Goal: Information Seeking & Learning: Learn about a topic

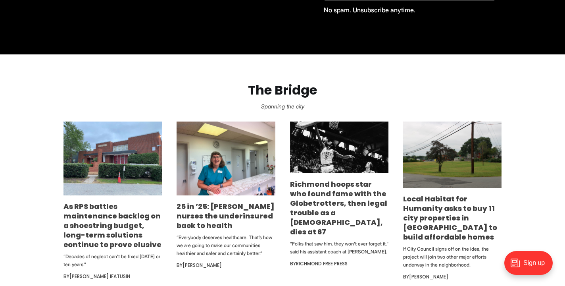
scroll to position [491, 0]
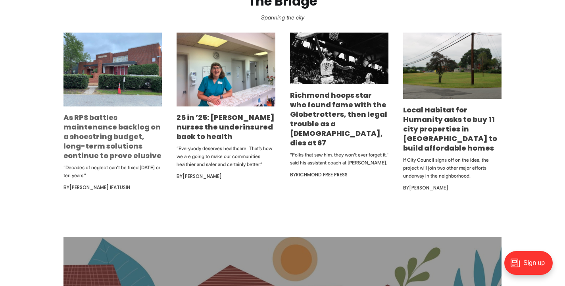
click at [129, 144] on link "As RPS battles maintenance backlog on a shoestring budget, long-term solutions …" at bounding box center [113, 136] width 98 height 48
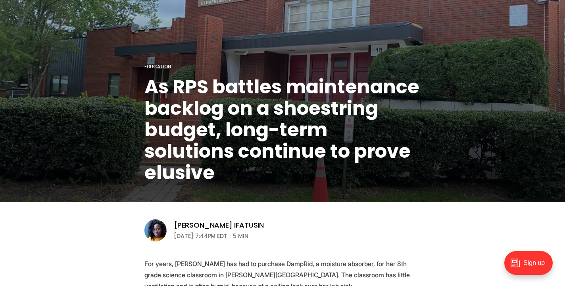
scroll to position [209, 0]
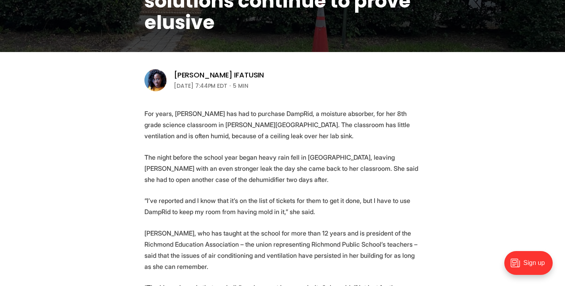
click at [177, 161] on p "The night before the school year began heavy rain fell in [GEOGRAPHIC_DATA], le…" at bounding box center [283, 168] width 276 height 33
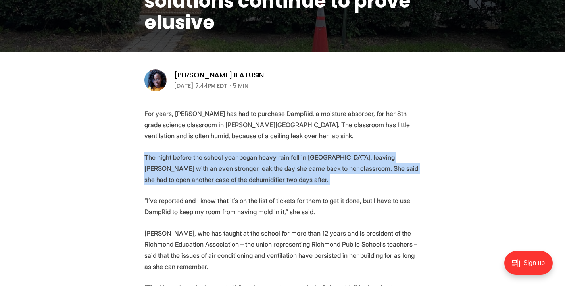
click at [177, 161] on p "The night before the school year began heavy rain fell in [GEOGRAPHIC_DATA], le…" at bounding box center [283, 168] width 276 height 33
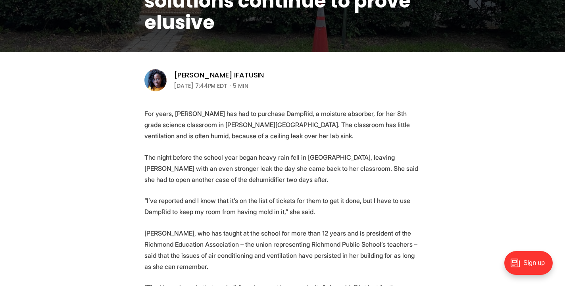
click at [166, 136] on p "For years, [PERSON_NAME] has had to purchase DampRid, a moisture absorber, for …" at bounding box center [283, 124] width 276 height 33
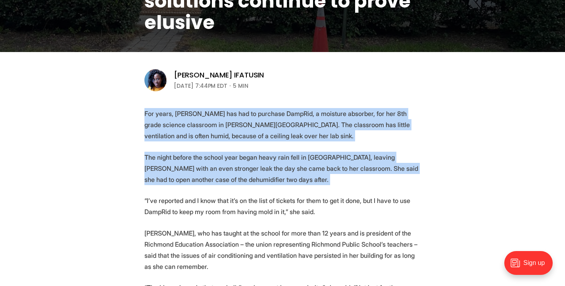
drag, startPoint x: 166, startPoint y: 136, endPoint x: 176, endPoint y: 186, distance: 50.5
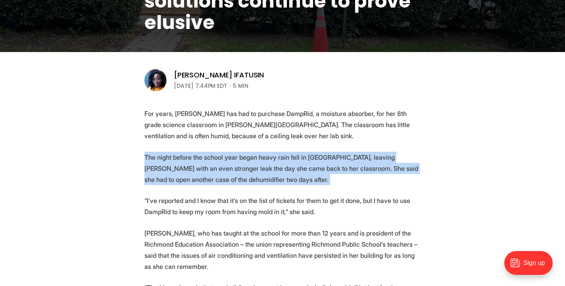
drag, startPoint x: 176, startPoint y: 186, endPoint x: 168, endPoint y: 153, distance: 33.6
click at [168, 153] on p "The night before the school year began heavy rain fell in [GEOGRAPHIC_DATA], le…" at bounding box center [283, 168] width 276 height 33
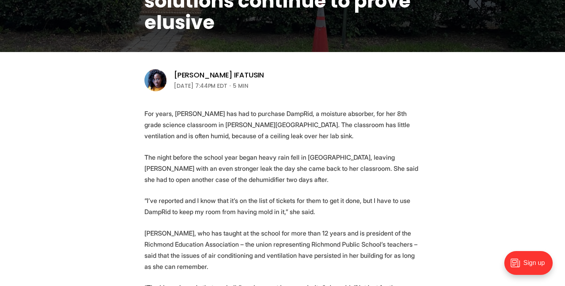
click at [165, 133] on p "For years, [PERSON_NAME] has had to purchase DampRid, a moisture absorber, for …" at bounding box center [283, 124] width 276 height 33
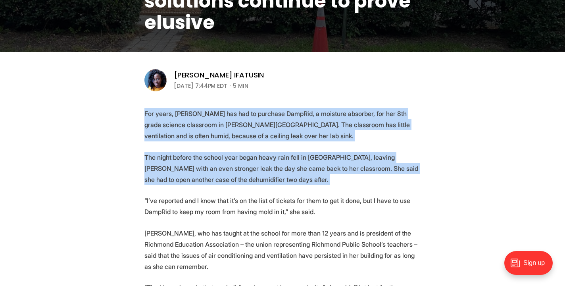
drag, startPoint x: 165, startPoint y: 133, endPoint x: 173, endPoint y: 193, distance: 60.0
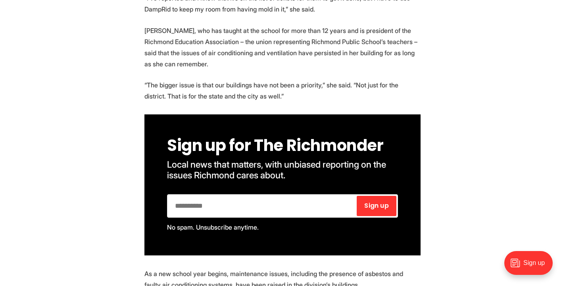
scroll to position [538, 0]
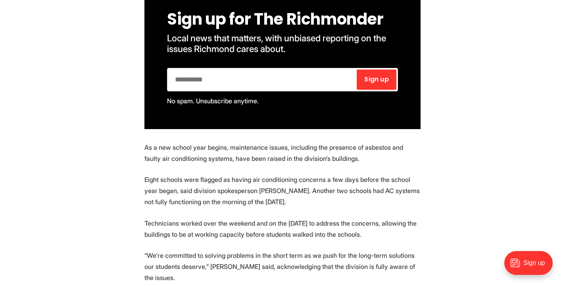
click at [173, 191] on p "Eight schools were flagged as having air conditioning concerns a few days befor…" at bounding box center [283, 190] width 276 height 33
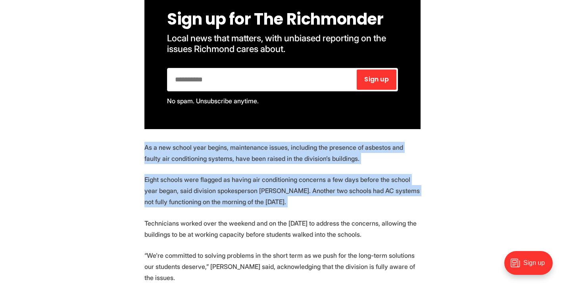
drag, startPoint x: 173, startPoint y: 191, endPoint x: 162, endPoint y: 161, distance: 31.6
click at [162, 161] on p "As a new school year begins, maintenance issues, including the presence of asbe…" at bounding box center [283, 153] width 276 height 22
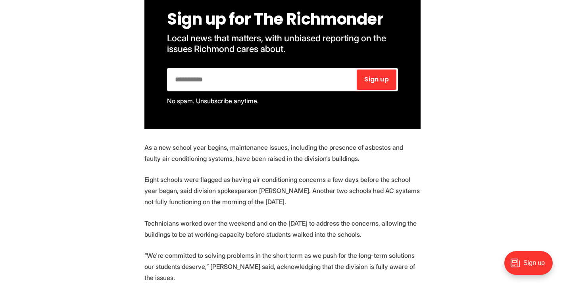
click at [162, 161] on p "As a new school year begins, maintenance issues, including the presence of asbe…" at bounding box center [283, 153] width 276 height 22
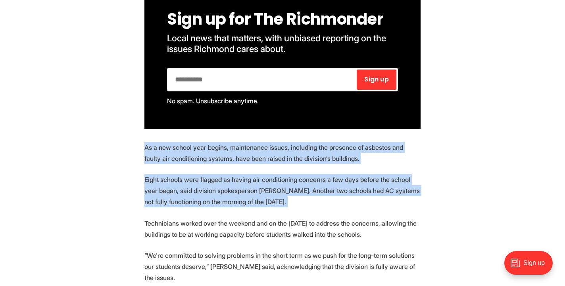
drag, startPoint x: 162, startPoint y: 161, endPoint x: 169, endPoint y: 193, distance: 33.2
click at [169, 193] on p "Eight schools were flagged as having air conditioning concerns a few days befor…" at bounding box center [283, 190] width 276 height 33
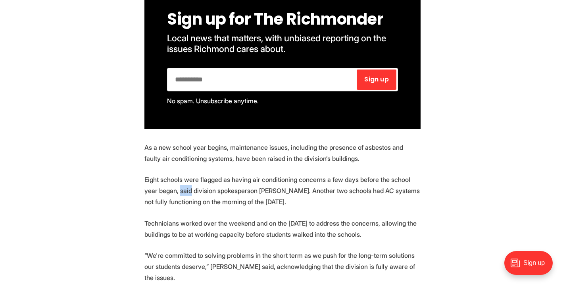
click at [169, 193] on p "Eight schools were flagged as having air conditioning concerns a few days befor…" at bounding box center [283, 190] width 276 height 33
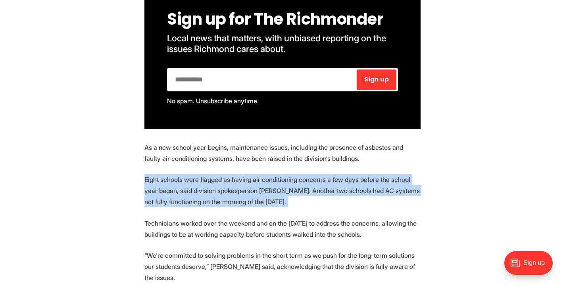
drag, startPoint x: 169, startPoint y: 193, endPoint x: 164, endPoint y: 171, distance: 22.8
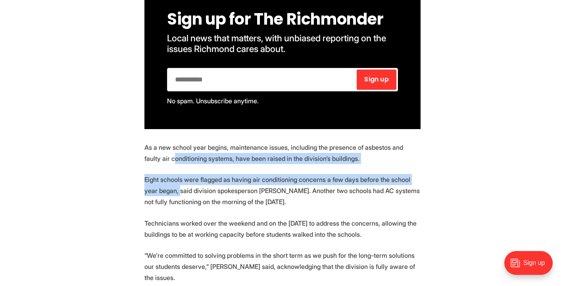
drag, startPoint x: 158, startPoint y: 155, endPoint x: 168, endPoint y: 201, distance: 47.7
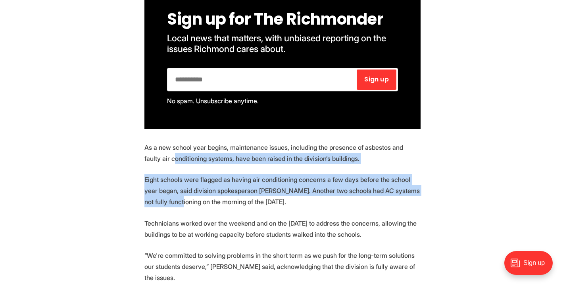
click at [168, 201] on p "Eight schools were flagged as having air conditioning concerns a few days befor…" at bounding box center [283, 190] width 276 height 33
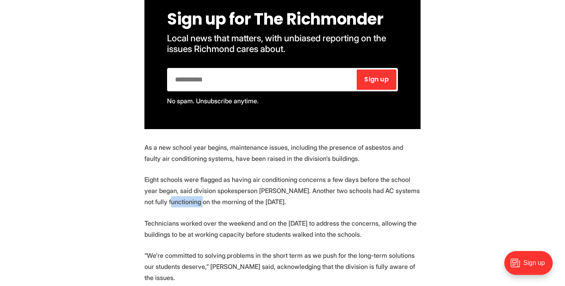
click at [168, 201] on p "Eight schools were flagged as having air conditioning concerns a few days befor…" at bounding box center [283, 190] width 276 height 33
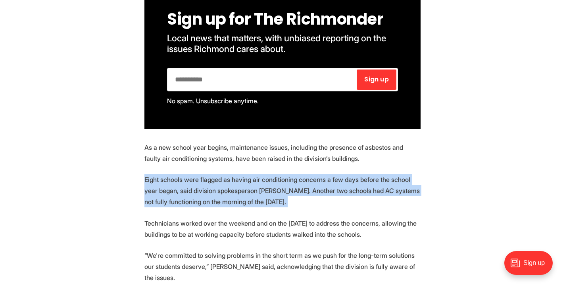
drag, startPoint x: 168, startPoint y: 201, endPoint x: 166, endPoint y: 193, distance: 8.7
click at [166, 193] on p "Eight schools were flagged as having air conditioning concerns a few days befor…" at bounding box center [283, 190] width 276 height 33
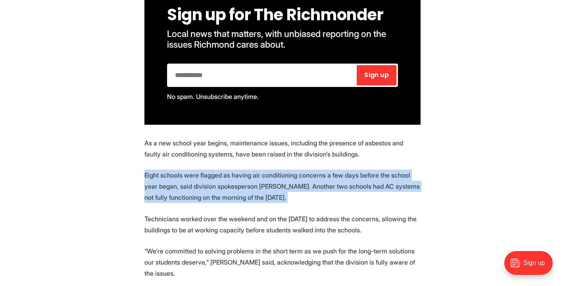
click at [166, 193] on p "Eight schools were flagged as having air conditioning concerns a few days befor…" at bounding box center [283, 186] width 276 height 33
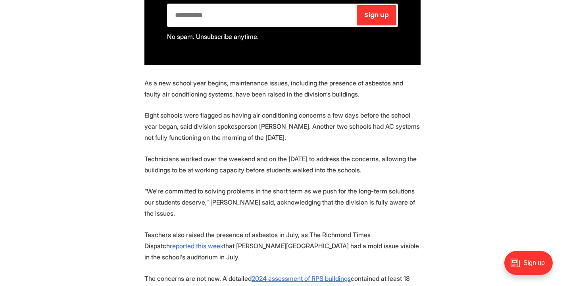
scroll to position [602, 0]
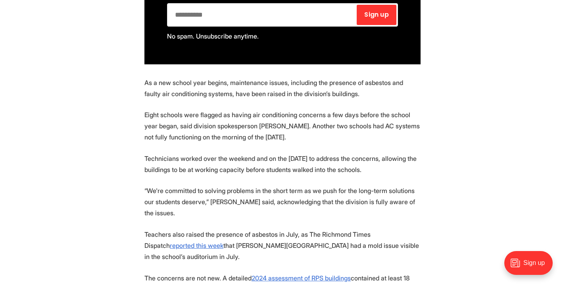
click at [166, 193] on p "“We're committed to solving problems in the short term as we push for the long-…" at bounding box center [283, 201] width 276 height 33
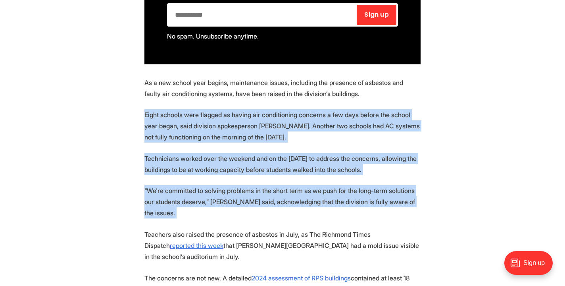
drag, startPoint x: 166, startPoint y: 193, endPoint x: 148, endPoint y: 137, distance: 58.3
click at [148, 137] on p "Eight schools were flagged as having air conditioning concerns a few days befor…" at bounding box center [283, 125] width 276 height 33
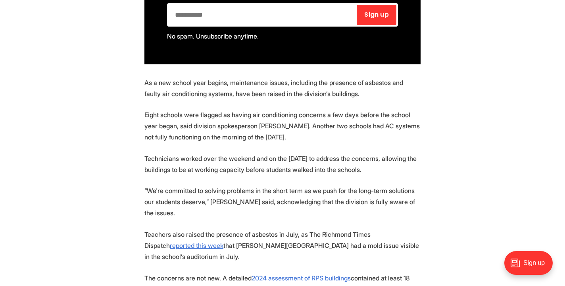
click at [148, 137] on p "Eight schools were flagged as having air conditioning concerns a few days befor…" at bounding box center [283, 125] width 276 height 33
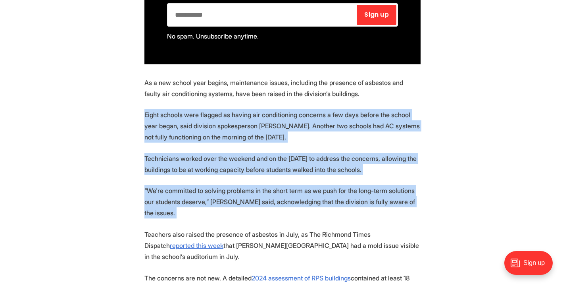
drag, startPoint x: 148, startPoint y: 137, endPoint x: 178, endPoint y: 210, distance: 78.9
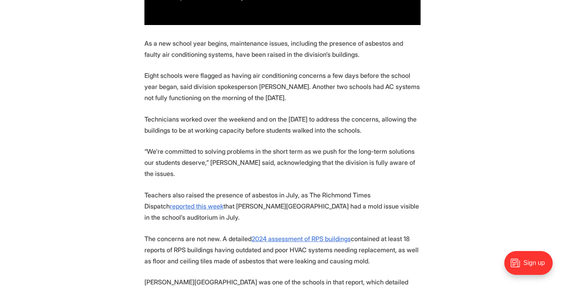
scroll to position [646, 0]
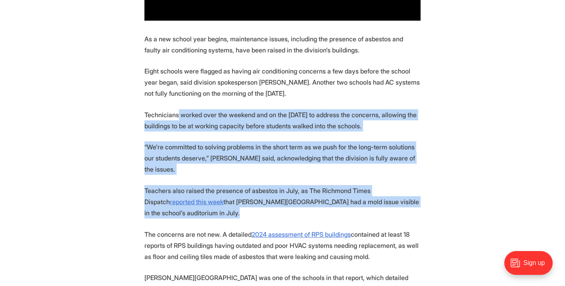
drag, startPoint x: 178, startPoint y: 210, endPoint x: 176, endPoint y: 116, distance: 93.7
click at [176, 116] on p "Technicians worked over the weekend and on the [DATE] to address the concerns, …" at bounding box center [283, 120] width 276 height 22
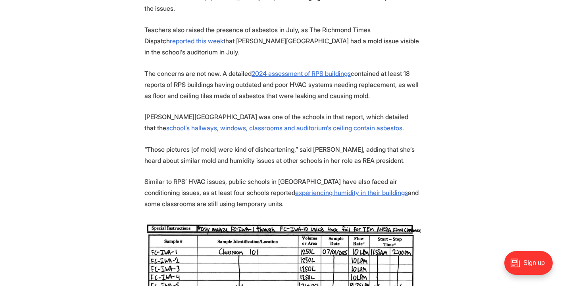
scroll to position [807, 0]
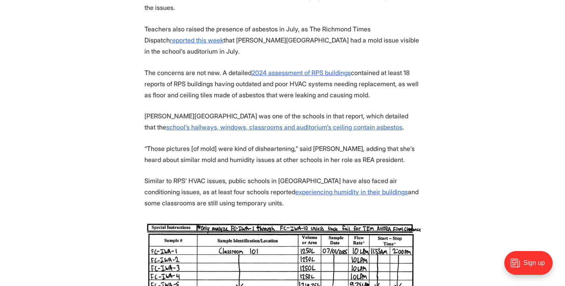
click at [184, 175] on p "Similar to RPS’ HVAC issues, public schools in [GEOGRAPHIC_DATA] have also face…" at bounding box center [283, 191] width 276 height 33
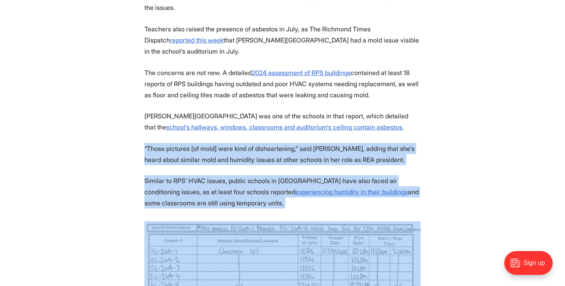
drag, startPoint x: 184, startPoint y: 174, endPoint x: 171, endPoint y: 136, distance: 39.9
click at [171, 143] on p "“Those pictures [of mold] were kind of disheartening,” said [PERSON_NAME], addi…" at bounding box center [283, 154] width 276 height 22
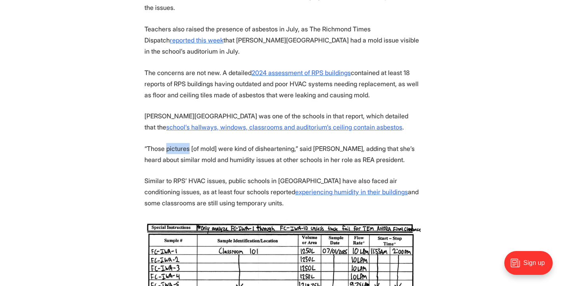
click at [171, 143] on p "“Those pictures [of mold] were kind of disheartening,” said [PERSON_NAME], addi…" at bounding box center [283, 154] width 276 height 22
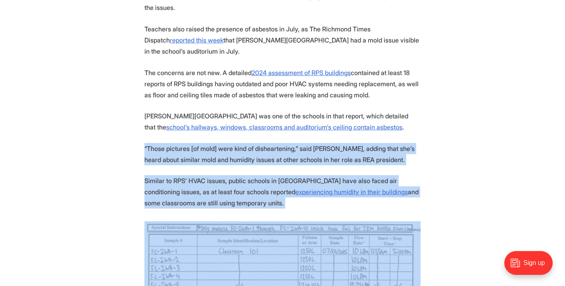
drag, startPoint x: 171, startPoint y: 136, endPoint x: 181, endPoint y: 183, distance: 47.5
click at [181, 183] on p "Similar to RPS’ HVAC issues, public schools in [GEOGRAPHIC_DATA] have also face…" at bounding box center [283, 191] width 276 height 33
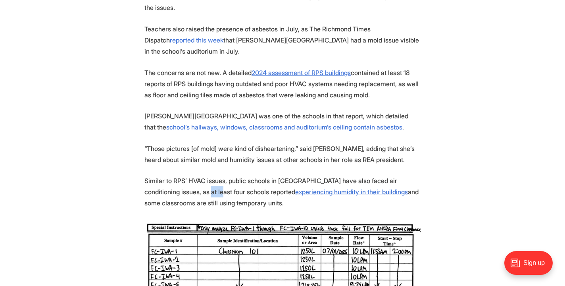
click at [181, 183] on p "Similar to RPS’ HVAC issues, public schools in [GEOGRAPHIC_DATA] have also face…" at bounding box center [283, 191] width 276 height 33
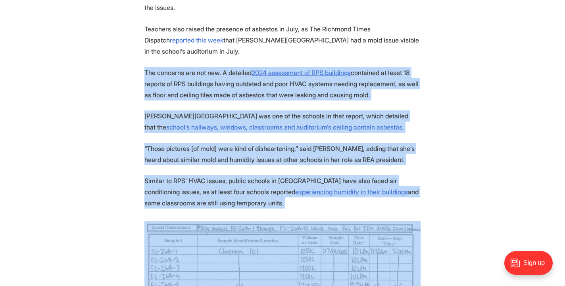
drag, startPoint x: 181, startPoint y: 183, endPoint x: 164, endPoint y: 76, distance: 108.0
click at [164, 76] on p "The concerns are not new. A detailed 2024 assessment of RPS buildings contained…" at bounding box center [283, 83] width 276 height 33
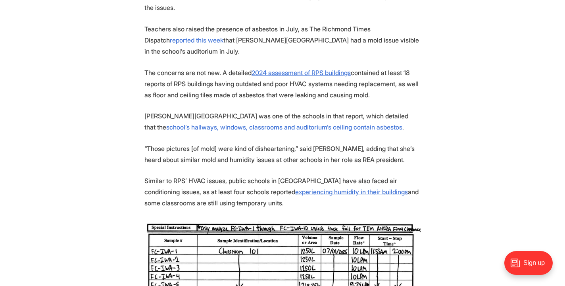
click at [164, 76] on p "The concerns are not new. A detailed 2024 assessment of RPS buildings contained…" at bounding box center [283, 83] width 276 height 33
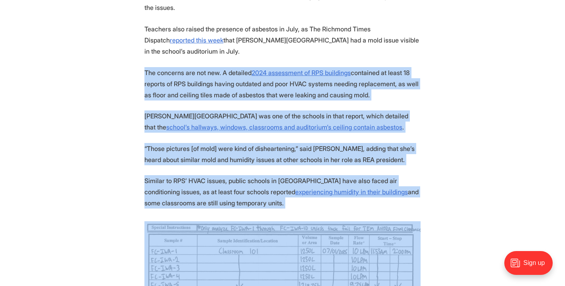
drag, startPoint x: 164, startPoint y: 76, endPoint x: 167, endPoint y: 185, distance: 109.2
click at [167, 185] on p "Similar to RPS’ HVAC issues, public schools in [GEOGRAPHIC_DATA] have also face…" at bounding box center [283, 191] width 276 height 33
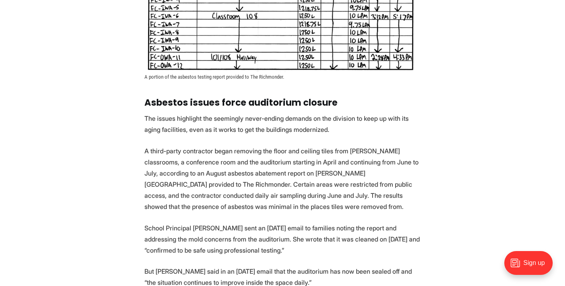
scroll to position [1096, 0]
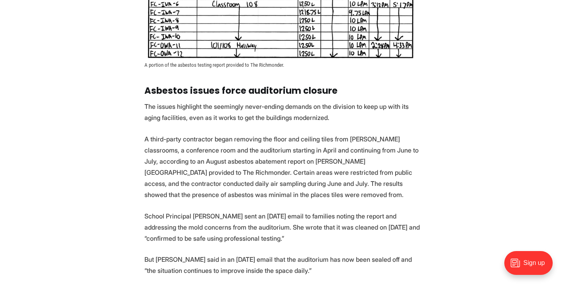
click at [167, 185] on p "A third-party contractor began removing the floor and ceiling tiles from [PERSO…" at bounding box center [283, 166] width 276 height 67
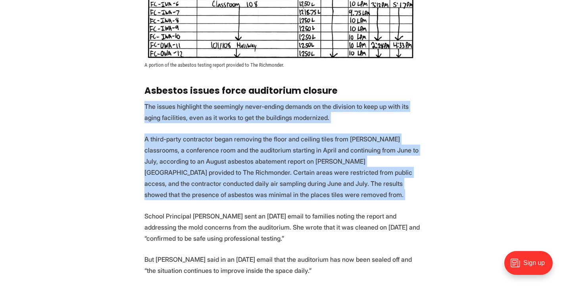
drag, startPoint x: 167, startPoint y: 185, endPoint x: 157, endPoint y: 112, distance: 74.2
click at [157, 112] on section "For years, [PERSON_NAME] has had to purchase DampRid, a moisture absorber, for …" at bounding box center [282, 27] width 565 height 1612
click at [157, 112] on p "The issues highlight the seemingly never-ending demands on the division to keep…" at bounding box center [283, 112] width 276 height 22
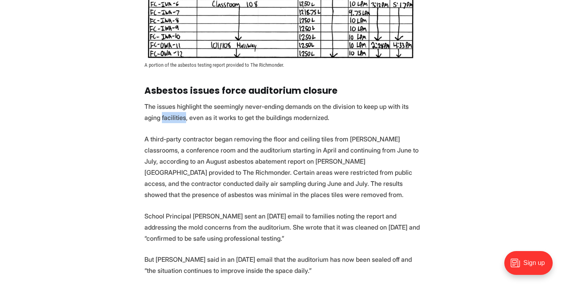
click at [157, 112] on p "The issues highlight the seemingly never-ending demands on the division to keep…" at bounding box center [283, 112] width 276 height 22
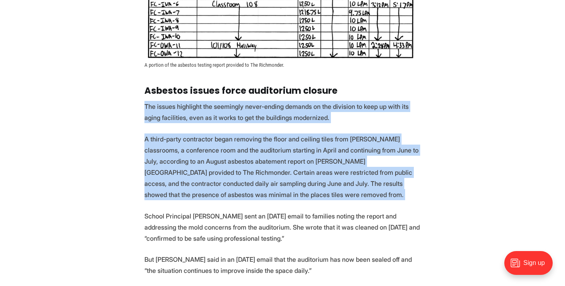
drag, startPoint x: 157, startPoint y: 112, endPoint x: 160, endPoint y: 178, distance: 66.4
click at [160, 178] on section "For years, [PERSON_NAME] has had to purchase DampRid, a moisture absorber, for …" at bounding box center [282, 27] width 565 height 1612
click at [160, 178] on p "A third-party contractor began removing the floor and ceiling tiles from [PERSO…" at bounding box center [283, 166] width 276 height 67
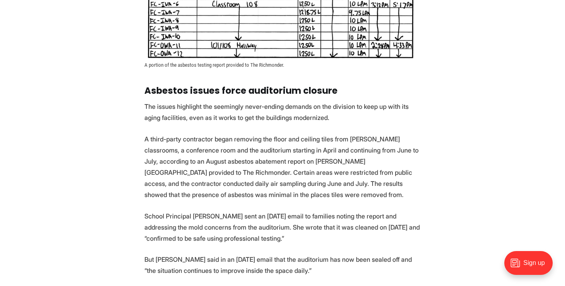
click at [167, 210] on p "School Principal [PERSON_NAME] sent an [DATE] email to families noting the repo…" at bounding box center [283, 226] width 276 height 33
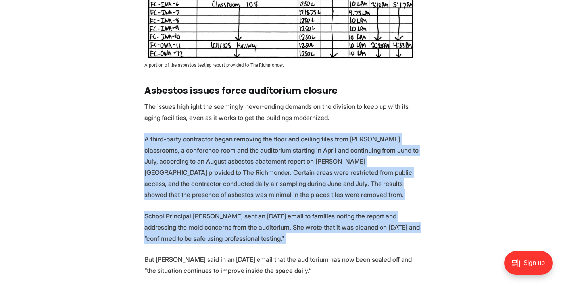
drag, startPoint x: 167, startPoint y: 208, endPoint x: 148, endPoint y: 132, distance: 79.1
click at [148, 132] on section "For years, [PERSON_NAME] has had to purchase DampRid, a moisture absorber, for …" at bounding box center [282, 27] width 565 height 1612
click at [148, 133] on p "A third-party contractor began removing the floor and ceiling tiles from [PERSO…" at bounding box center [283, 166] width 276 height 67
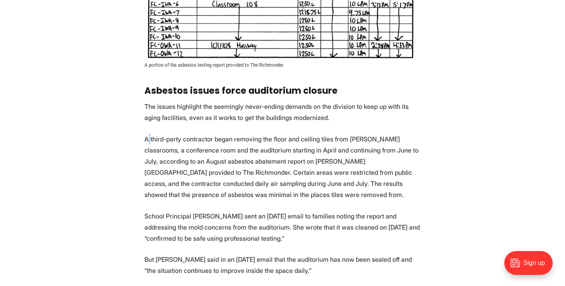
click at [148, 133] on p "A third-party contractor began removing the floor and ceiling tiles from [PERSO…" at bounding box center [283, 166] width 276 height 67
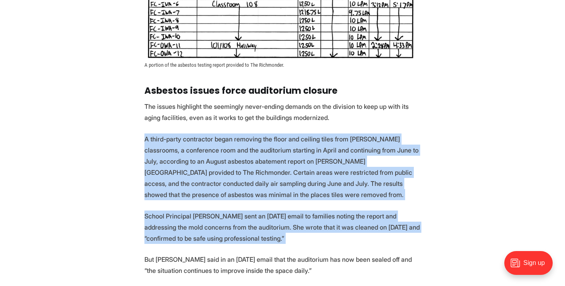
drag, startPoint x: 148, startPoint y: 132, endPoint x: 160, endPoint y: 198, distance: 67.0
click at [160, 198] on section "For years, [PERSON_NAME] has had to purchase DampRid, a moisture absorber, for …" at bounding box center [282, 27] width 565 height 1612
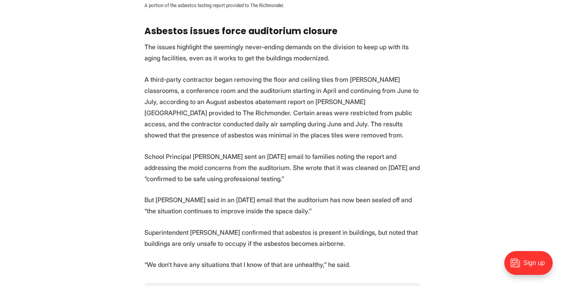
scroll to position [1157, 0]
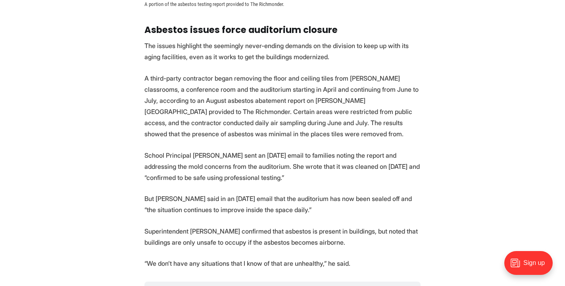
click at [160, 225] on p "Superintendent [PERSON_NAME] confirmed that asbestos is present in buildings, b…" at bounding box center [283, 236] width 276 height 22
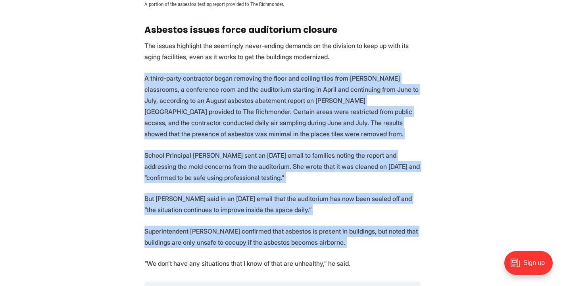
drag, startPoint x: 160, startPoint y: 215, endPoint x: 144, endPoint y: 132, distance: 84.5
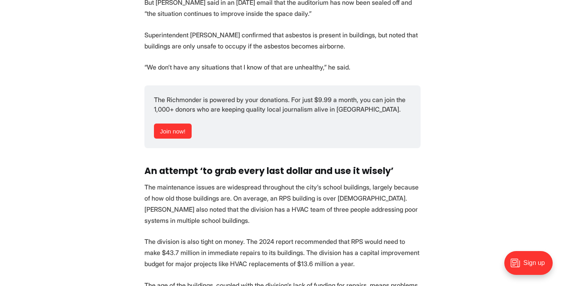
scroll to position [1371, 0]
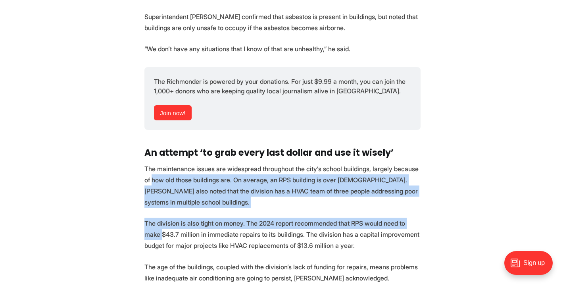
drag, startPoint x: 139, startPoint y: 166, endPoint x: 138, endPoint y: 224, distance: 58.0
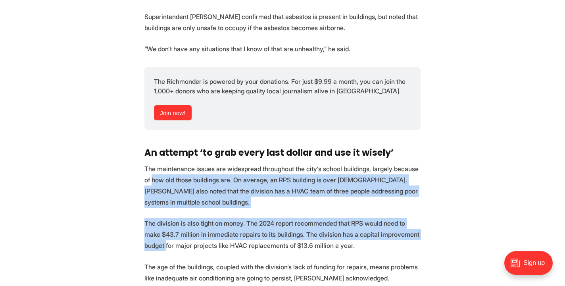
drag, startPoint x: 138, startPoint y: 238, endPoint x: 133, endPoint y: 165, distance: 73.2
drag, startPoint x: 133, startPoint y: 165, endPoint x: 130, endPoint y: 241, distance: 75.9
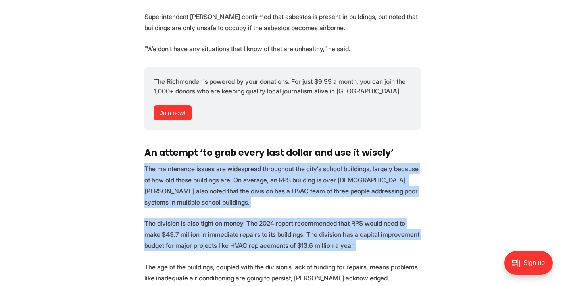
drag, startPoint x: 130, startPoint y: 241, endPoint x: 120, endPoint y: 174, distance: 67.8
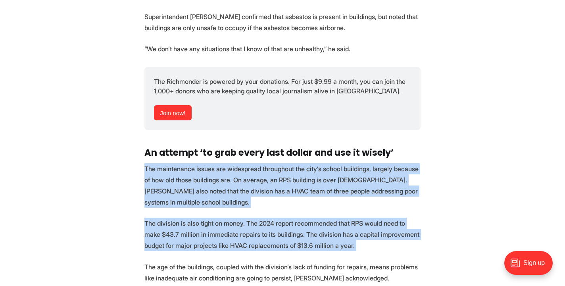
drag, startPoint x: 120, startPoint y: 174, endPoint x: 129, endPoint y: 239, distance: 65.4
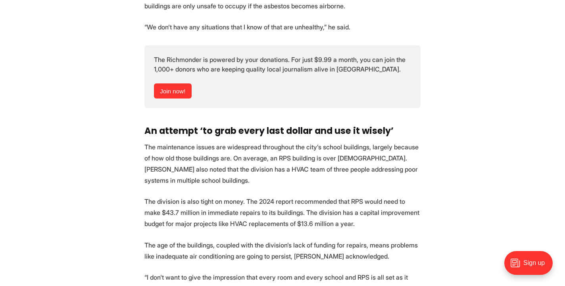
scroll to position [1402, 0]
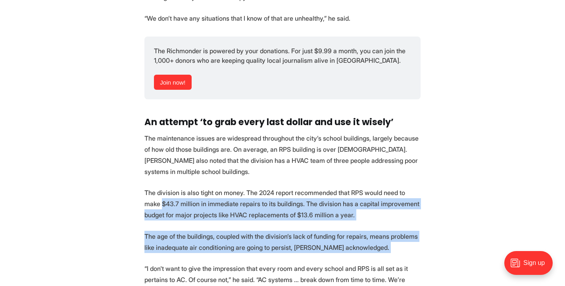
drag, startPoint x: 134, startPoint y: 258, endPoint x: 128, endPoint y: 176, distance: 82.4
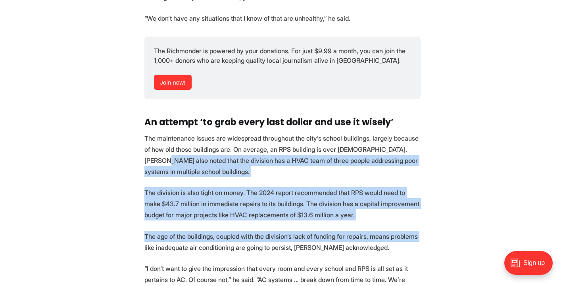
drag, startPoint x: 126, startPoint y: 152, endPoint x: 135, endPoint y: 242, distance: 90.5
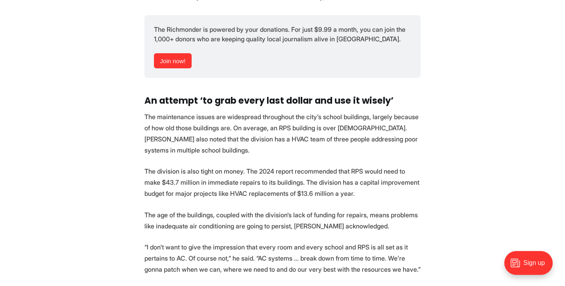
scroll to position [1425, 0]
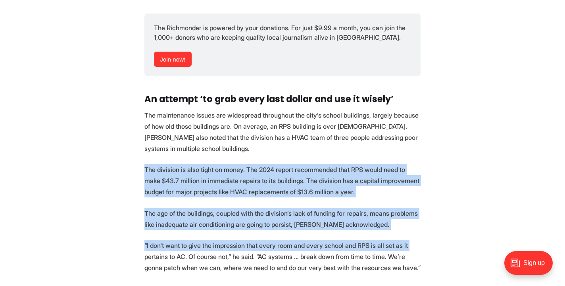
drag, startPoint x: 135, startPoint y: 250, endPoint x: 127, endPoint y: 151, distance: 99.2
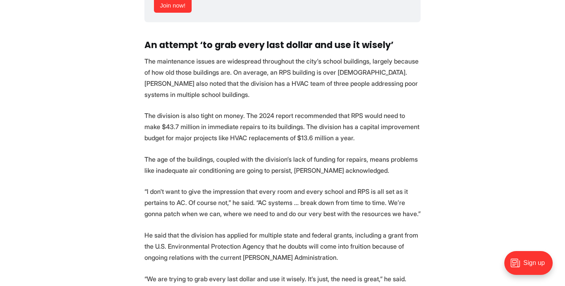
scroll to position [1483, 0]
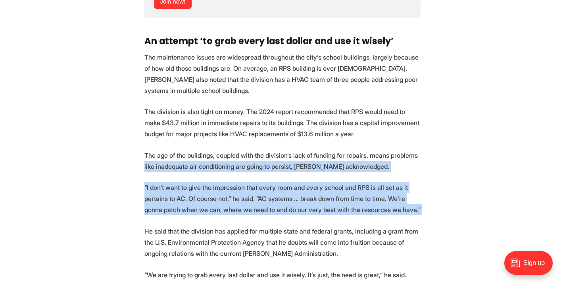
drag, startPoint x: 127, startPoint y: 151, endPoint x: 125, endPoint y: 224, distance: 72.7
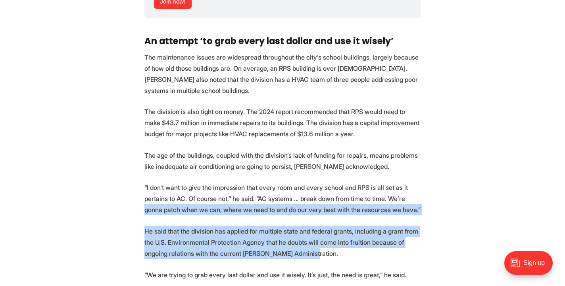
drag, startPoint x: 130, startPoint y: 252, endPoint x: 123, endPoint y: 193, distance: 58.7
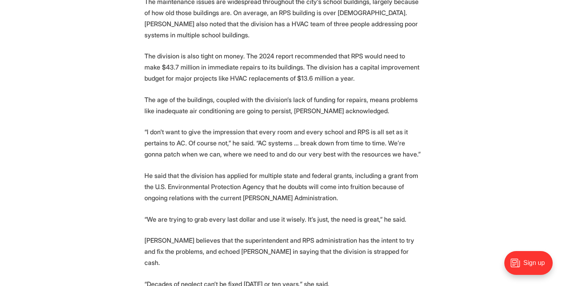
scroll to position [1539, 0]
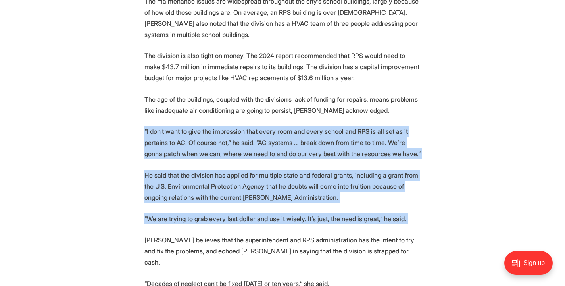
drag, startPoint x: 125, startPoint y: 201, endPoint x: 115, endPoint y: 122, distance: 80.0
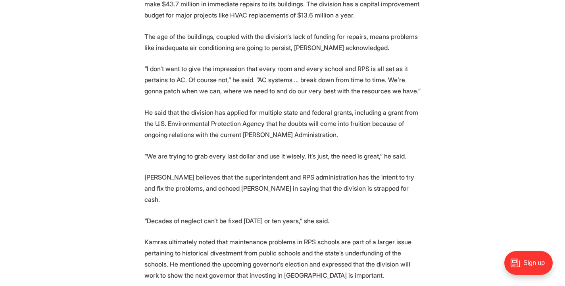
scroll to position [1607, 0]
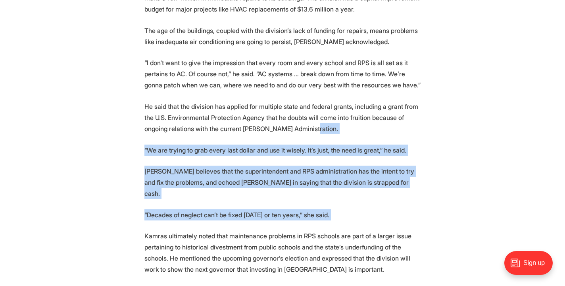
drag, startPoint x: 124, startPoint y: 212, endPoint x: 119, endPoint y: 110, distance: 102.2
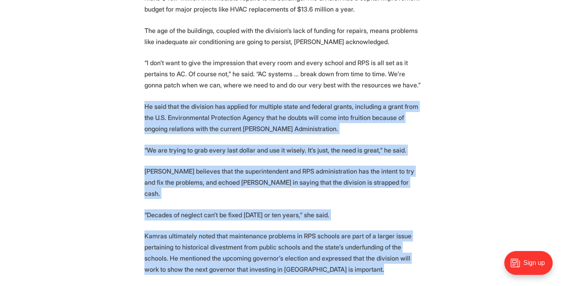
drag, startPoint x: 119, startPoint y: 110, endPoint x: 120, endPoint y: 214, distance: 103.6
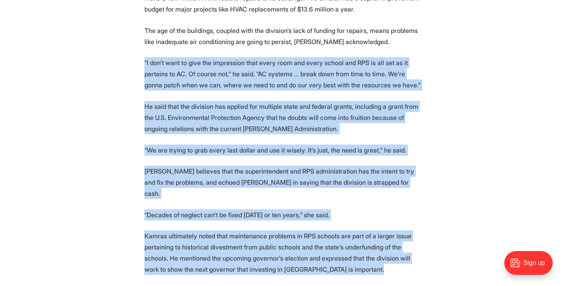
drag
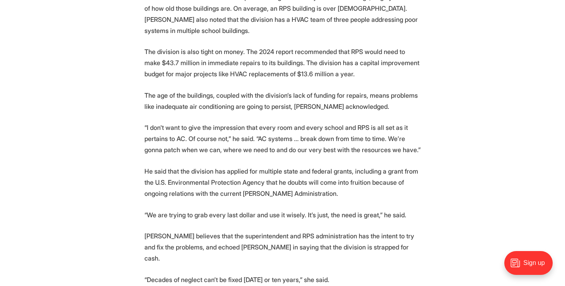
scroll to position [1490, 0]
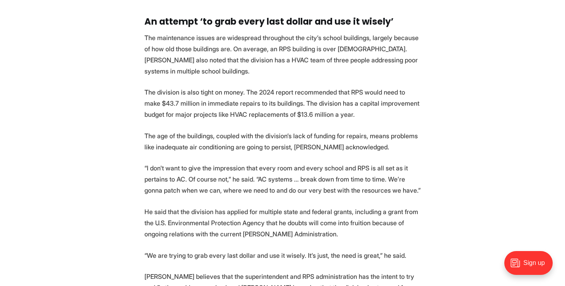
scroll to position [1505, 0]
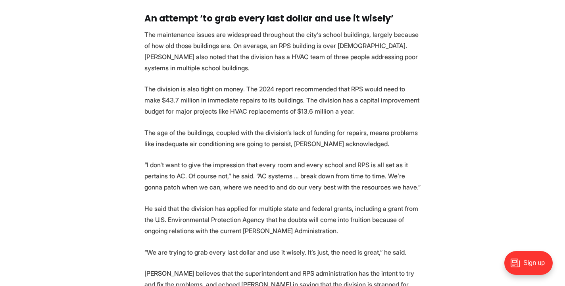
click at [223, 203] on p "He said that the division has applied for multiple state and federal grants, in…" at bounding box center [283, 219] width 276 height 33
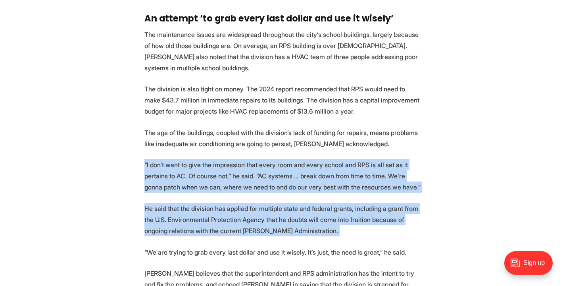
drag, startPoint x: 223, startPoint y: 202, endPoint x: 216, endPoint y: 166, distance: 36.8
click at [216, 166] on p "“I don't want to give the impression that every room and every school and RPS i…" at bounding box center [283, 175] width 276 height 33
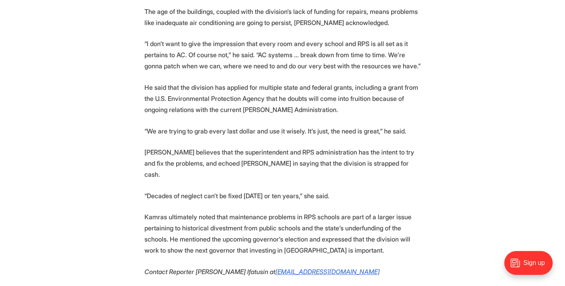
scroll to position [1632, 0]
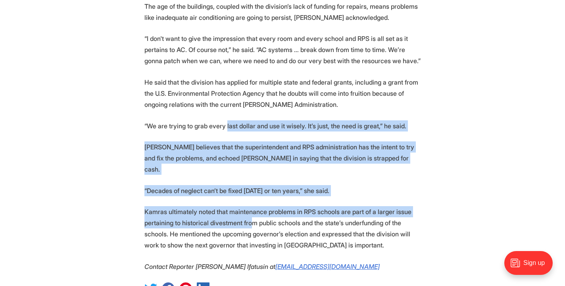
drag, startPoint x: 225, startPoint y: 110, endPoint x: 252, endPoint y: 200, distance: 94.3
click at [252, 206] on p "Kamras ultimately noted that maintenance problems in RPS schools are part of a …" at bounding box center [283, 228] width 276 height 44
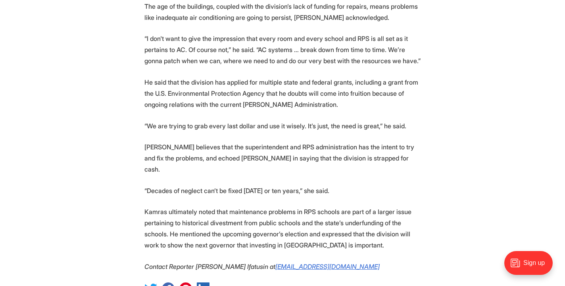
click at [252, 206] on p "Kamras ultimately noted that maintenance problems in RPS schools are part of a …" at bounding box center [283, 228] width 276 height 44
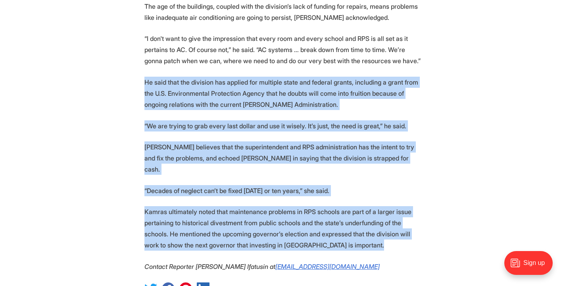
drag, startPoint x: 252, startPoint y: 200, endPoint x: 224, endPoint y: 94, distance: 109.3
click at [224, 94] on p "He said that the division has applied for multiple state and federal grants, in…" at bounding box center [283, 93] width 276 height 33
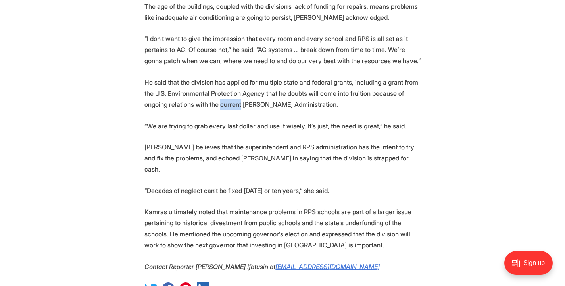
click at [224, 94] on p "He said that the division has applied for multiple state and federal grants, in…" at bounding box center [283, 93] width 276 height 33
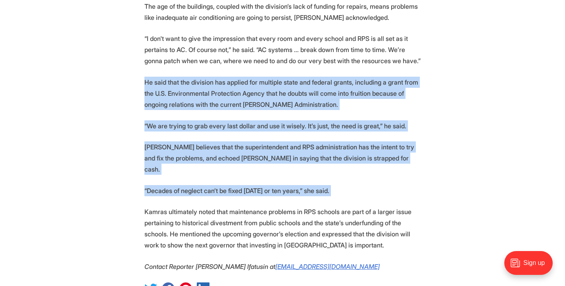
drag, startPoint x: 224, startPoint y: 94, endPoint x: 267, endPoint y: 175, distance: 91.1
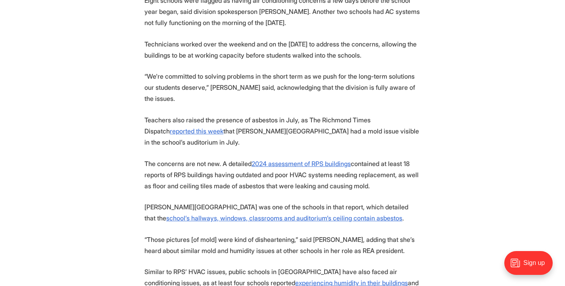
scroll to position [685, 0]
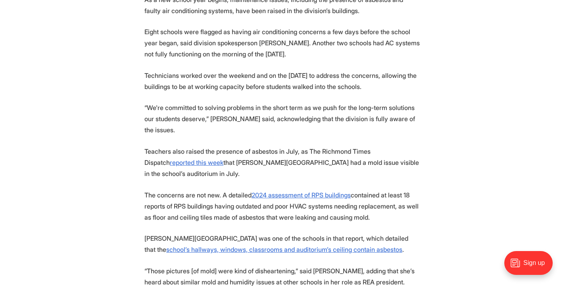
click at [251, 146] on p "Teachers also raised the presence of asbestos in July, as The Richmond Times Di…" at bounding box center [283, 162] width 276 height 33
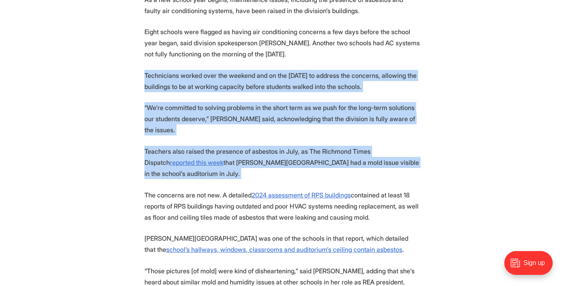
drag, startPoint x: 251, startPoint y: 144, endPoint x: 230, endPoint y: 79, distance: 68.0
click at [230, 79] on p "Technicians worked over the weekend and on the [DATE] to address the concerns, …" at bounding box center [283, 81] width 276 height 22
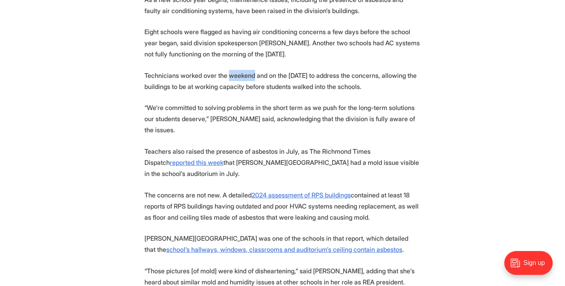
click at [230, 79] on p "Technicians worked over the weekend and on the [DATE] to address the concerns, …" at bounding box center [283, 81] width 276 height 22
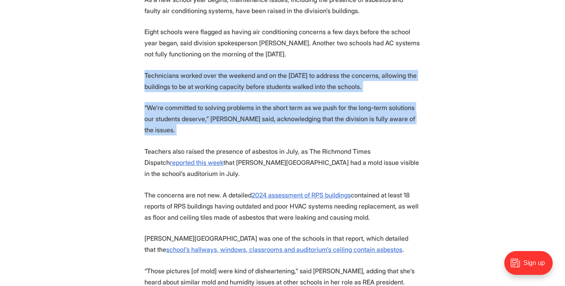
drag, startPoint x: 230, startPoint y: 79, endPoint x: 254, endPoint y: 129, distance: 55.2
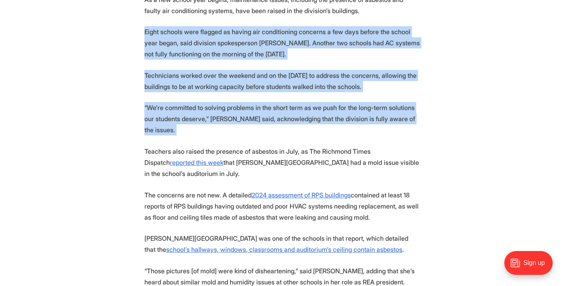
drag, startPoint x: 254, startPoint y: 129, endPoint x: 224, endPoint y: 54, distance: 80.6
click at [224, 54] on p "Eight schools were flagged as having air conditioning concerns a few days befor…" at bounding box center [283, 42] width 276 height 33
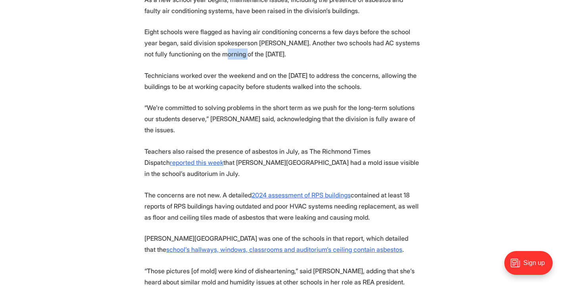
click at [224, 54] on p "Eight schools were flagged as having air conditioning concerns a few days befor…" at bounding box center [283, 42] width 276 height 33
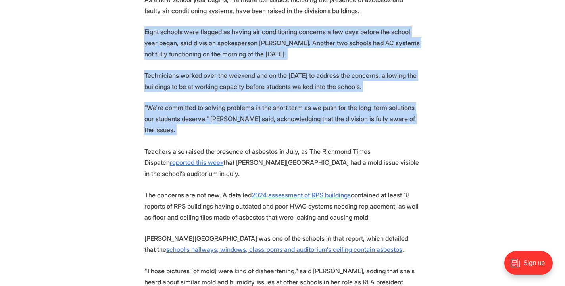
drag, startPoint x: 224, startPoint y: 54, endPoint x: 260, endPoint y: 125, distance: 79.0
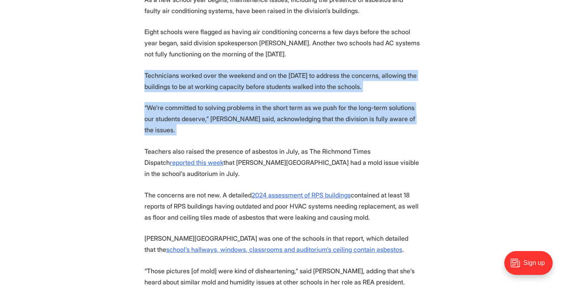
drag, startPoint x: 260, startPoint y: 125, endPoint x: 238, endPoint y: 66, distance: 62.2
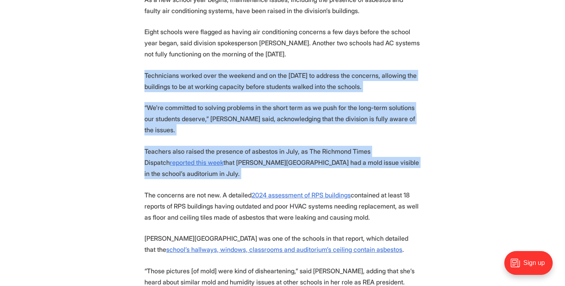
drag, startPoint x: 238, startPoint y: 66, endPoint x: 260, endPoint y: 144, distance: 80.8
click at [260, 146] on p "Teachers also raised the presence of asbestos in July, as The Richmond Times Di…" at bounding box center [283, 162] width 276 height 33
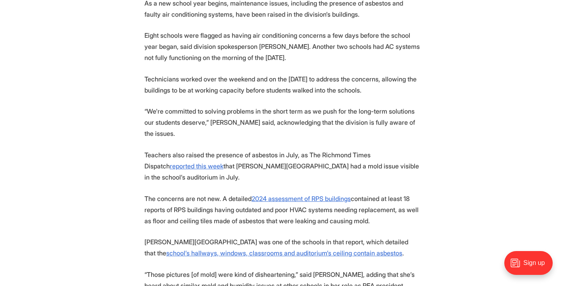
scroll to position [680, 0]
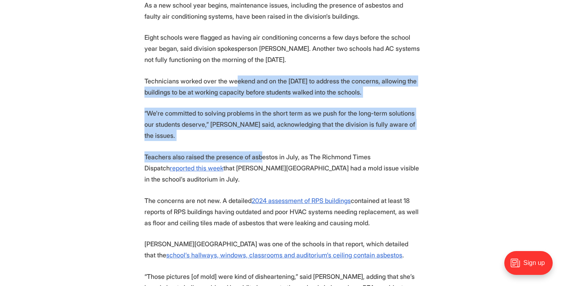
drag, startPoint x: 260, startPoint y: 144, endPoint x: 233, endPoint y: 76, distance: 73.3
click at [233, 76] on p "Technicians worked over the weekend and on the [DATE] to address the concerns, …" at bounding box center [283, 86] width 276 height 22
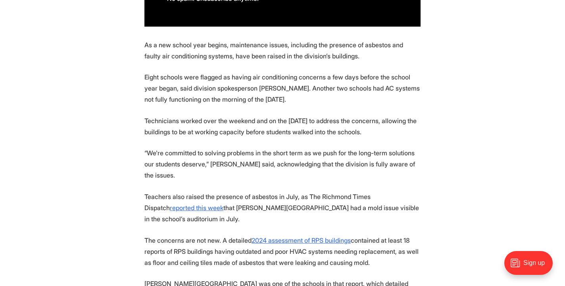
scroll to position [639, 0]
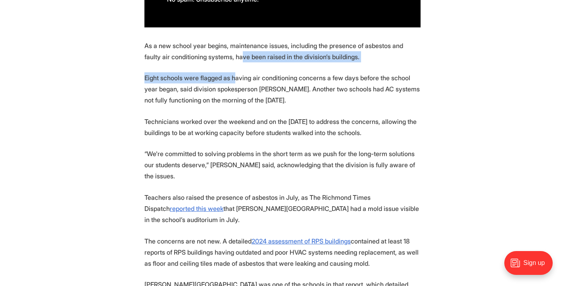
drag, startPoint x: 233, startPoint y: 76, endPoint x: 222, endPoint y: 52, distance: 26.3
click at [222, 52] on p "As a new school year begins, maintenance issues, including the presence of asbe…" at bounding box center [283, 51] width 276 height 22
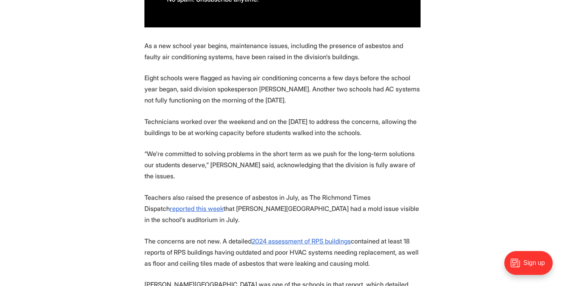
drag, startPoint x: 222, startPoint y: 52, endPoint x: 222, endPoint y: 58, distance: 5.6
click at [222, 58] on p "As a new school year begins, maintenance issues, including the presence of asbe…" at bounding box center [283, 51] width 276 height 22
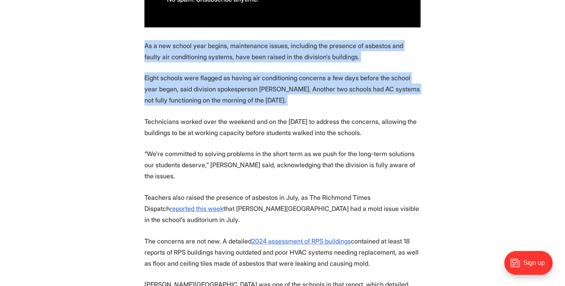
drag, startPoint x: 222, startPoint y: 58, endPoint x: 255, endPoint y: 111, distance: 62.5
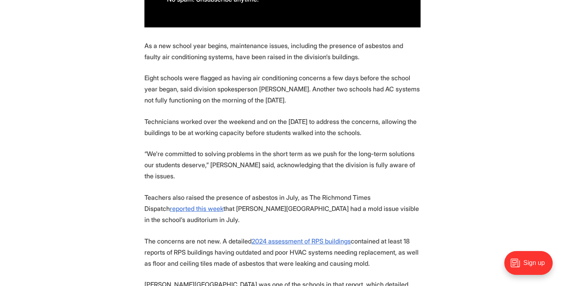
scroll to position [628, 0]
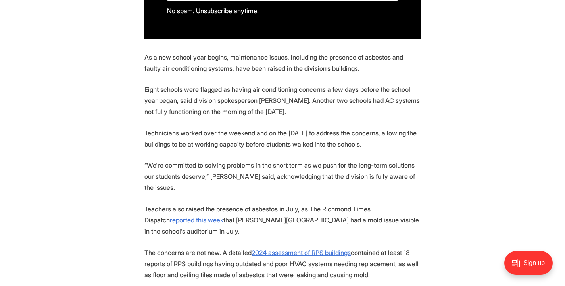
click at [255, 110] on p "Eight schools were flagged as having air conditioning concerns a few days befor…" at bounding box center [283, 100] width 276 height 33
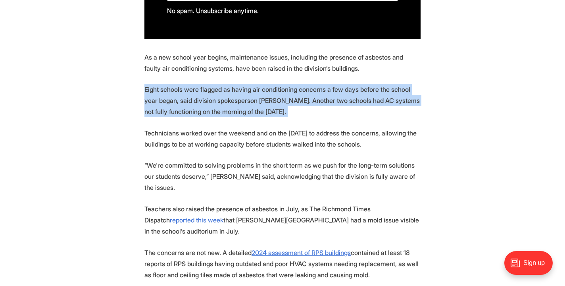
click at [255, 110] on p "Eight schools were flagged as having air conditioning concerns a few days befor…" at bounding box center [283, 100] width 276 height 33
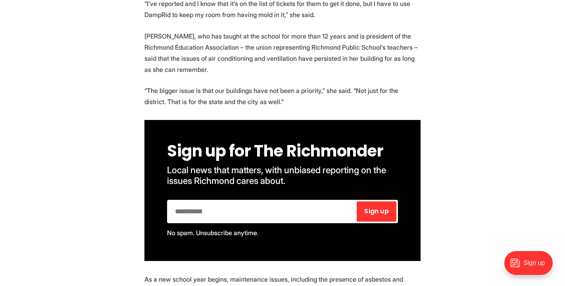
scroll to position [405, 0]
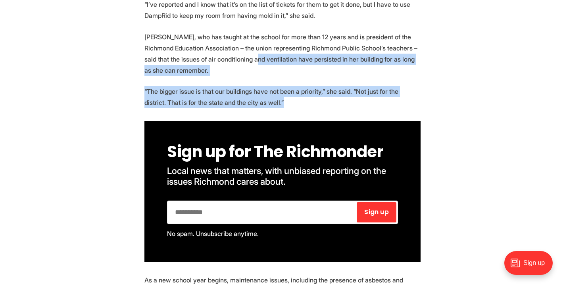
drag, startPoint x: 260, startPoint y: 102, endPoint x: 240, endPoint y: 61, distance: 45.8
click at [240, 61] on p "[PERSON_NAME], who has taught at the school for more than 12 years and is presi…" at bounding box center [283, 53] width 276 height 44
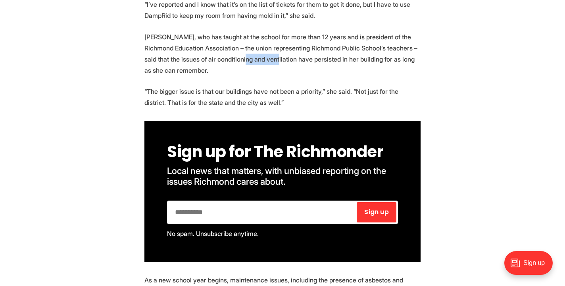
click at [240, 61] on p "[PERSON_NAME], who has taught at the school for more than 12 years and is presi…" at bounding box center [283, 53] width 276 height 44
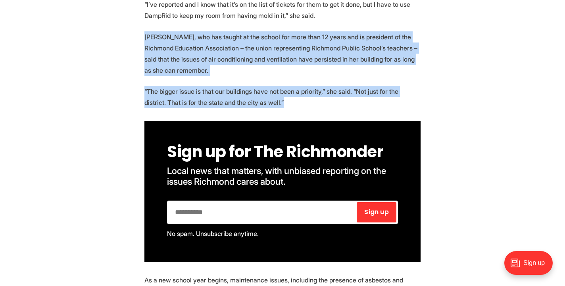
drag, startPoint x: 240, startPoint y: 61, endPoint x: 258, endPoint y: 92, distance: 36.1
click at [258, 92] on p "“The bigger issue is that our buildings have not been a priority,” she said. “N…" at bounding box center [283, 97] width 276 height 22
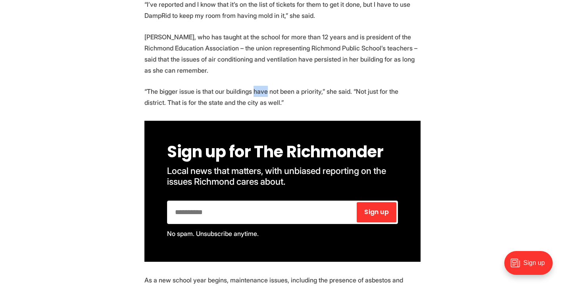
click at [258, 92] on p "“The bigger issue is that our buildings have not been a priority,” she said. “N…" at bounding box center [283, 97] width 276 height 22
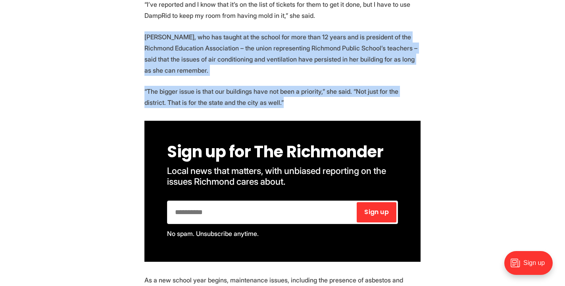
drag, startPoint x: 258, startPoint y: 92, endPoint x: 239, endPoint y: 44, distance: 51.3
click at [239, 44] on p "[PERSON_NAME], who has taught at the school for more than 12 years and is presi…" at bounding box center [283, 53] width 276 height 44
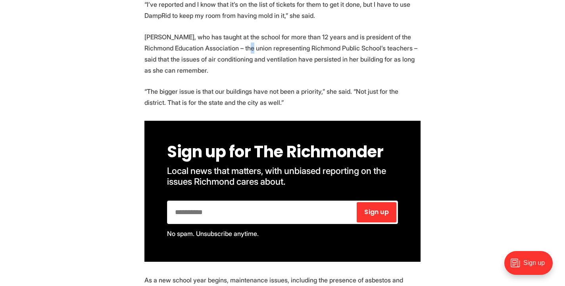
click at [239, 44] on p "[PERSON_NAME], who has taught at the school for more than 12 years and is presi…" at bounding box center [283, 53] width 276 height 44
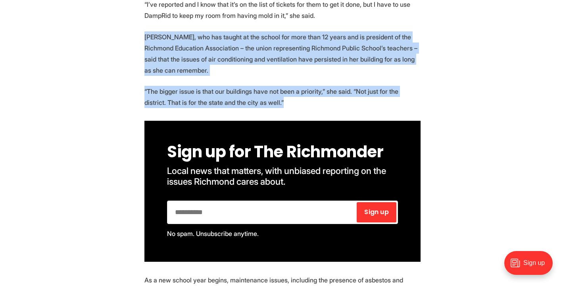
drag, startPoint x: 239, startPoint y: 44, endPoint x: 264, endPoint y: 91, distance: 53.3
click at [264, 91] on p "“The bigger issue is that our buildings have not been a priority,” she said. “N…" at bounding box center [283, 97] width 276 height 22
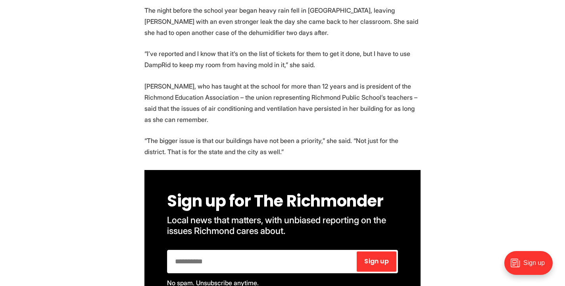
scroll to position [351, 0]
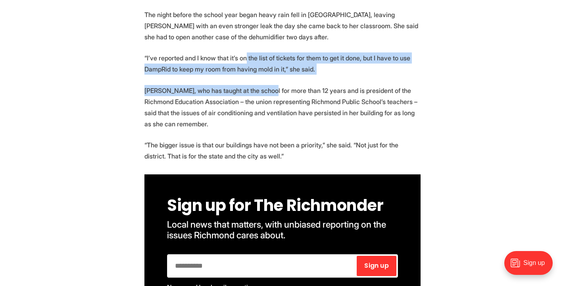
drag, startPoint x: 264, startPoint y: 92, endPoint x: 242, endPoint y: 50, distance: 47.1
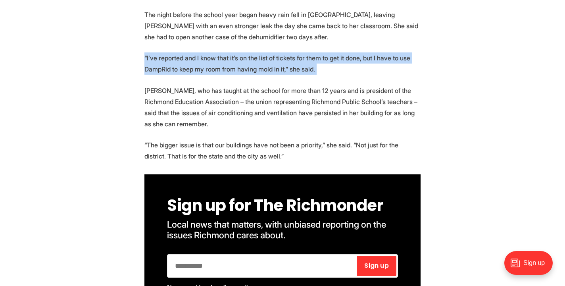
drag, startPoint x: 242, startPoint y: 50, endPoint x: 260, endPoint y: 68, distance: 25.8
click at [260, 68] on p "“I’ve reported and I know that it’s on the list of tickets for them to get it d…" at bounding box center [283, 63] width 276 height 22
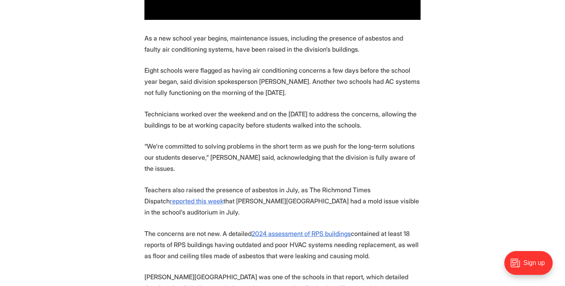
scroll to position [647, 0]
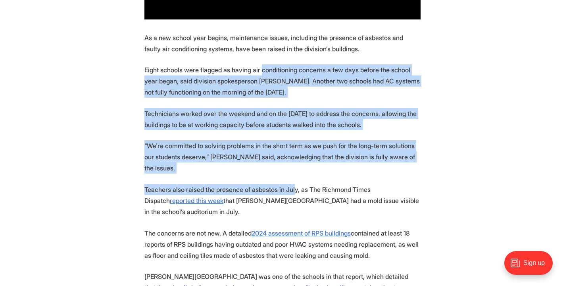
drag, startPoint x: 260, startPoint y: 68, endPoint x: 292, endPoint y: 179, distance: 115.5
click at [292, 184] on p "Teachers also raised the presence of asbestos in July, as The Richmond Times Di…" at bounding box center [283, 200] width 276 height 33
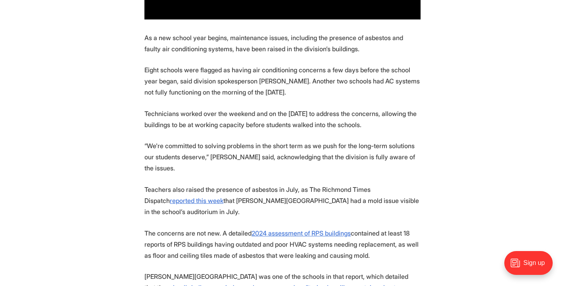
click at [292, 184] on p "Teachers also raised the presence of asbestos in July, as The Richmond Times Di…" at bounding box center [283, 200] width 276 height 33
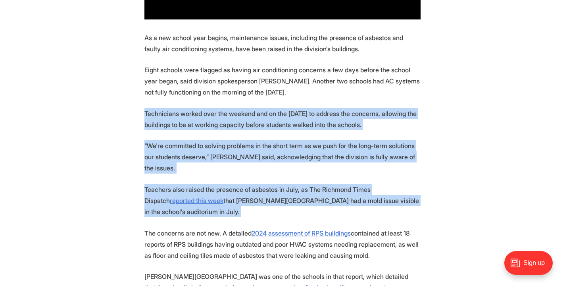
drag, startPoint x: 292, startPoint y: 179, endPoint x: 273, endPoint y: 106, distance: 76.3
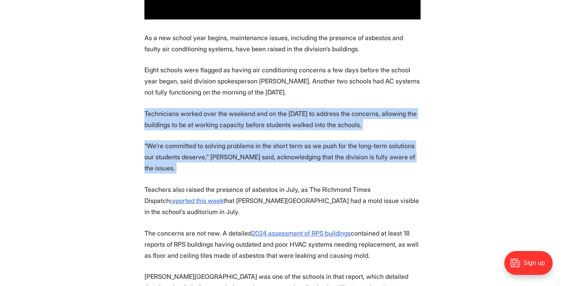
drag, startPoint x: 273, startPoint y: 105, endPoint x: 306, endPoint y: 172, distance: 74.7
click at [306, 184] on p "Teachers also raised the presence of asbestos in July, as The Richmond Times Di…" at bounding box center [283, 200] width 276 height 33
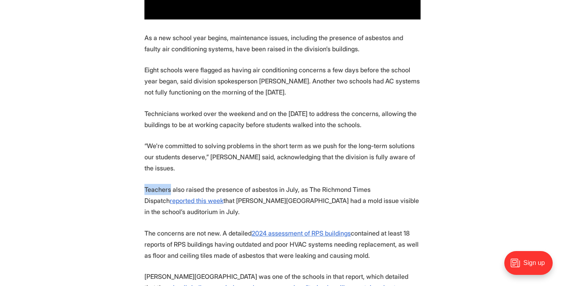
click at [306, 184] on p "Teachers also raised the presence of asbestos in July, as The Richmond Times Di…" at bounding box center [283, 200] width 276 height 33
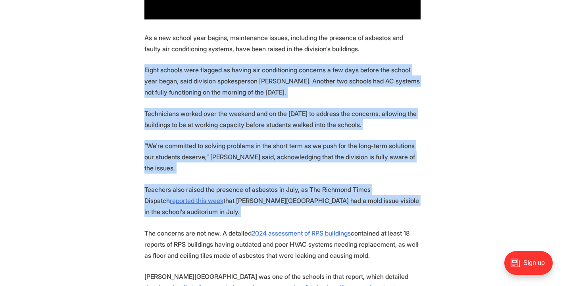
drag, startPoint x: 306, startPoint y: 172, endPoint x: 283, endPoint y: 99, distance: 77.0
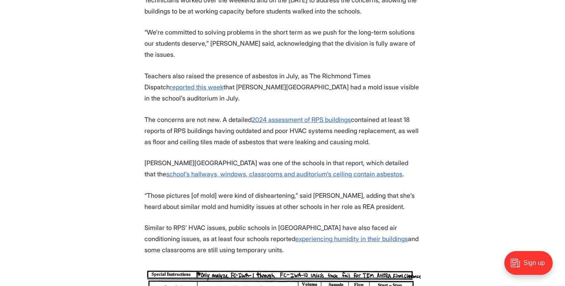
scroll to position [809, 0]
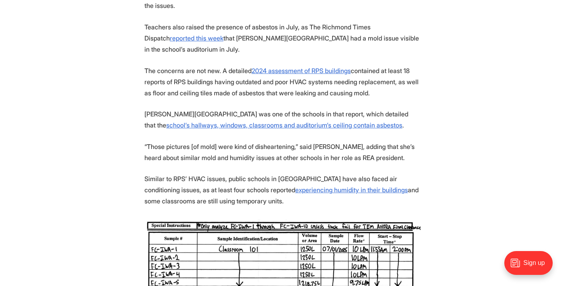
click at [227, 186] on p "Similar to RPS’ HVAC issues, public schools in [GEOGRAPHIC_DATA] have also face…" at bounding box center [283, 189] width 276 height 33
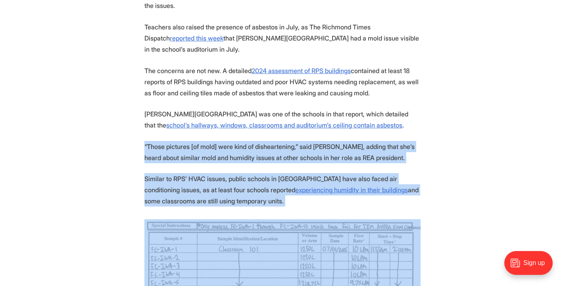
drag, startPoint x: 227, startPoint y: 186, endPoint x: 213, endPoint y: 141, distance: 47.6
click at [213, 141] on p "“Those pictures [of mold] were kind of disheartening,” said [PERSON_NAME], addi…" at bounding box center [283, 152] width 276 height 22
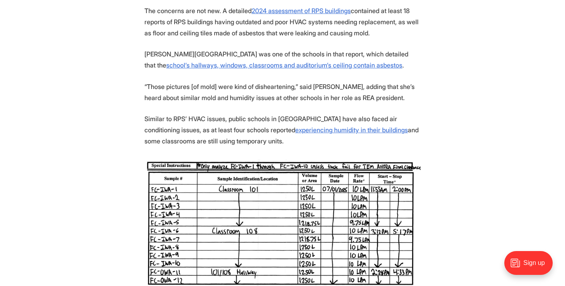
scroll to position [1028, 0]
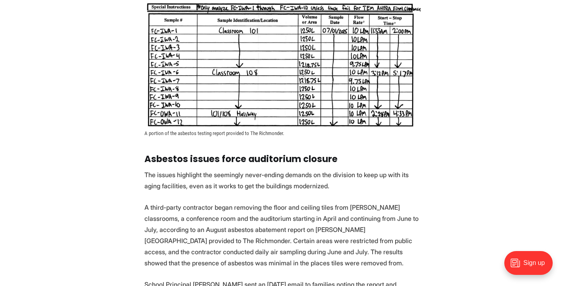
click at [220, 210] on p "A third-party contractor began removing the floor and ceiling tiles from [PERSO…" at bounding box center [283, 235] width 276 height 67
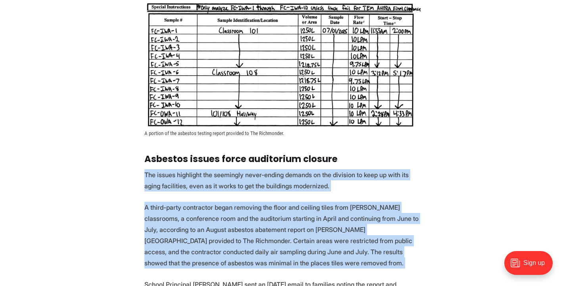
drag, startPoint x: 220, startPoint y: 210, endPoint x: 202, endPoint y: 167, distance: 46.1
click at [202, 167] on section "For years, [PERSON_NAME] has had to purchase DampRid, a moisture absorber, for …" at bounding box center [282, 95] width 565 height 1612
click at [202, 169] on p "The issues highlight the seemingly never-ending demands on the division to keep…" at bounding box center [283, 180] width 276 height 22
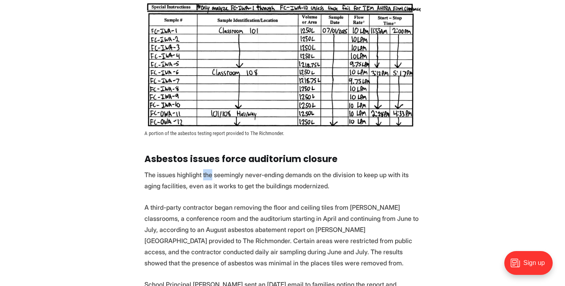
click at [202, 169] on p "The issues highlight the seemingly never-ending demands on the division to keep…" at bounding box center [283, 180] width 276 height 22
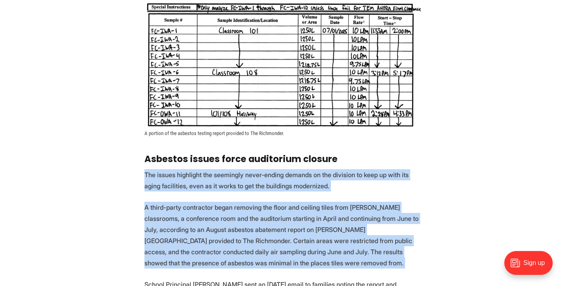
drag, startPoint x: 202, startPoint y: 167, endPoint x: 243, endPoint y: 228, distance: 73.4
click at [243, 228] on section "For years, [PERSON_NAME] has had to purchase DampRid, a moisture absorber, for …" at bounding box center [282, 95] width 565 height 1612
click at [243, 228] on p "A third-party contractor began removing the floor and ceiling tiles from [PERSO…" at bounding box center [283, 235] width 276 height 67
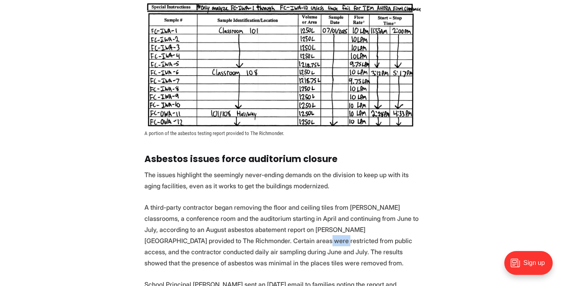
click at [243, 228] on p "A third-party contractor began removing the floor and ceiling tiles from [PERSO…" at bounding box center [283, 235] width 276 height 67
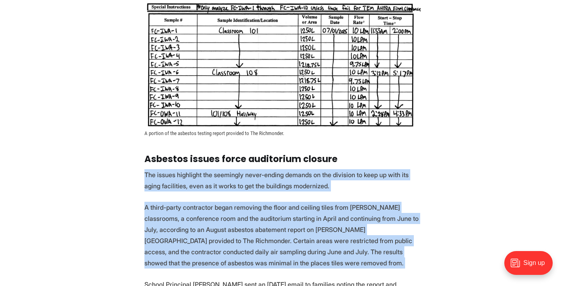
drag, startPoint x: 243, startPoint y: 228, endPoint x: 223, endPoint y: 177, distance: 54.3
click at [223, 177] on section "For years, [PERSON_NAME] has had to purchase DampRid, a moisture absorber, for …" at bounding box center [282, 95] width 565 height 1612
click at [223, 177] on p "The issues highlight the seemingly never-ending demands on the division to keep…" at bounding box center [283, 180] width 276 height 22
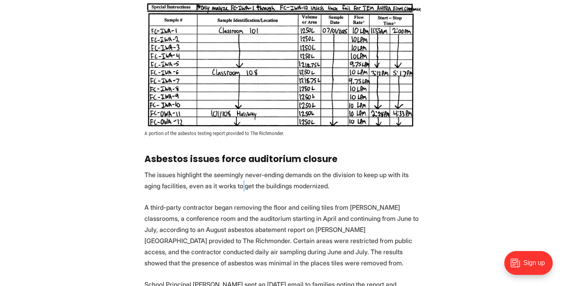
click at [223, 177] on p "The issues highlight the seemingly never-ending demands on the division to keep…" at bounding box center [283, 180] width 276 height 22
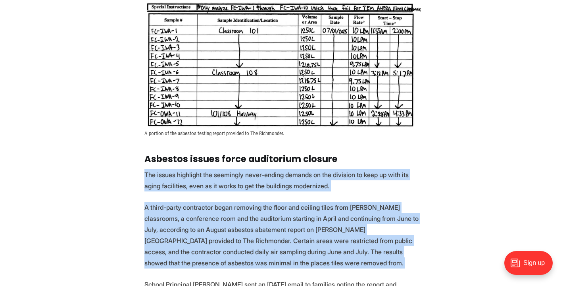
drag, startPoint x: 223, startPoint y: 177, endPoint x: 258, endPoint y: 225, distance: 59.0
click at [258, 225] on section "For years, [PERSON_NAME] has had to purchase DampRid, a moisture absorber, for …" at bounding box center [282, 95] width 565 height 1612
click at [258, 225] on p "A third-party contractor began removing the floor and ceiling tiles from [PERSO…" at bounding box center [283, 235] width 276 height 67
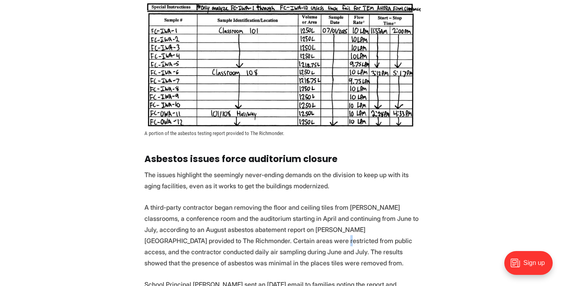
click at [258, 225] on p "A third-party contractor began removing the floor and ceiling tiles from [PERSO…" at bounding box center [283, 235] width 276 height 67
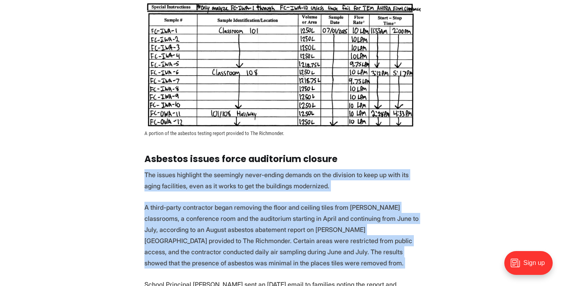
drag, startPoint x: 258, startPoint y: 225, endPoint x: 237, endPoint y: 176, distance: 53.0
click at [237, 176] on section "For years, [PERSON_NAME] has had to purchase DampRid, a moisture absorber, for …" at bounding box center [282, 95] width 565 height 1612
click at [237, 176] on p "The issues highlight the seemingly never-ending demands on the division to keep…" at bounding box center [283, 180] width 276 height 22
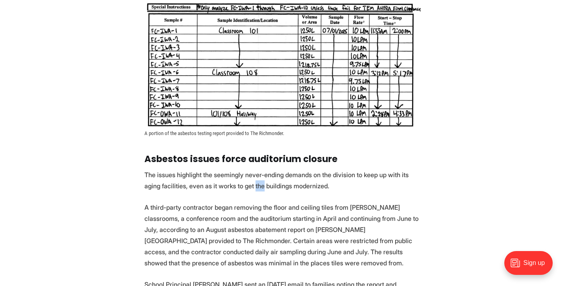
click at [237, 176] on p "The issues highlight the seemingly never-ending demands on the division to keep…" at bounding box center [283, 180] width 276 height 22
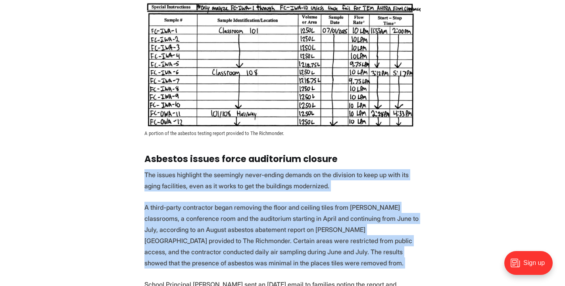
drag, startPoint x: 237, startPoint y: 176, endPoint x: 262, endPoint y: 222, distance: 52.8
click at [262, 222] on section "For years, [PERSON_NAME] has had to purchase DampRid, a moisture absorber, for …" at bounding box center [282, 95] width 565 height 1612
click at [262, 222] on p "A third-party contractor began removing the floor and ceiling tiles from [PERSO…" at bounding box center [283, 235] width 276 height 67
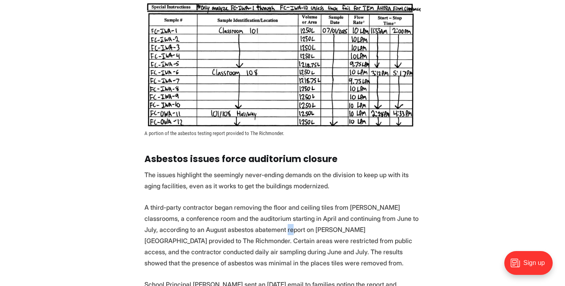
click at [262, 222] on p "A third-party contractor began removing the floor and ceiling tiles from [PERSO…" at bounding box center [283, 235] width 276 height 67
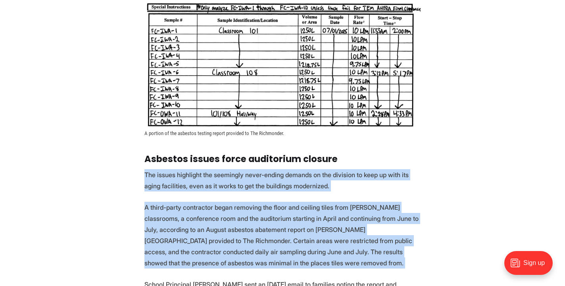
drag, startPoint x: 262, startPoint y: 222, endPoint x: 246, endPoint y: 172, distance: 52.6
click at [246, 172] on section "For years, [PERSON_NAME] has had to purchase DampRid, a moisture absorber, for …" at bounding box center [282, 95] width 565 height 1612
click at [246, 172] on p "The issues highlight the seemingly never-ending demands on the division to keep…" at bounding box center [283, 180] width 276 height 22
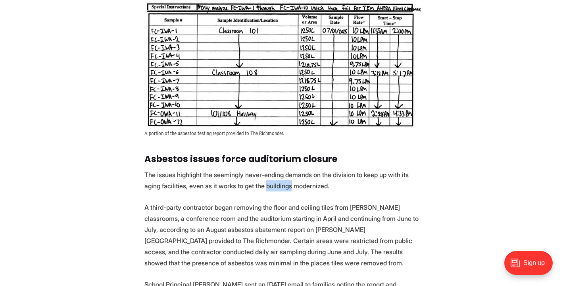
click at [246, 172] on p "The issues highlight the seemingly never-ending demands on the division to keep…" at bounding box center [283, 180] width 276 height 22
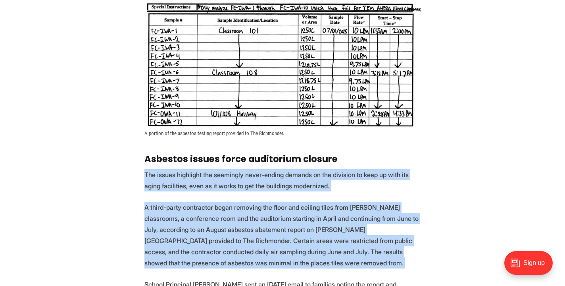
drag, startPoint x: 246, startPoint y: 172, endPoint x: 267, endPoint y: 216, distance: 48.1
click at [267, 216] on section "For years, [PERSON_NAME] has had to purchase DampRid, a moisture absorber, for …" at bounding box center [282, 95] width 565 height 1612
click at [267, 216] on p "A third-party contractor began removing the floor and ceiling tiles from [PERSO…" at bounding box center [283, 235] width 276 height 67
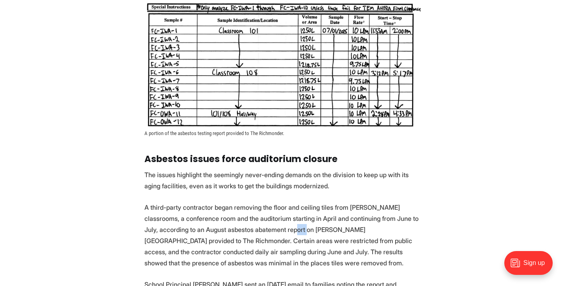
click at [267, 216] on p "A third-party contractor began removing the floor and ceiling tiles from [PERSO…" at bounding box center [283, 235] width 276 height 67
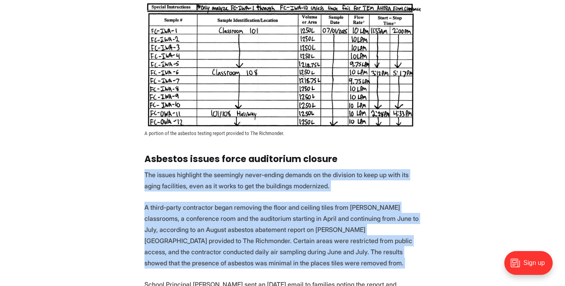
drag, startPoint x: 267, startPoint y: 216, endPoint x: 247, endPoint y: 167, distance: 52.9
click at [247, 167] on section "For years, [PERSON_NAME] has had to purchase DampRid, a moisture absorber, for …" at bounding box center [282, 95] width 565 height 1612
click at [247, 169] on p "The issues highlight the seemingly never-ending demands on the division to keep…" at bounding box center [283, 180] width 276 height 22
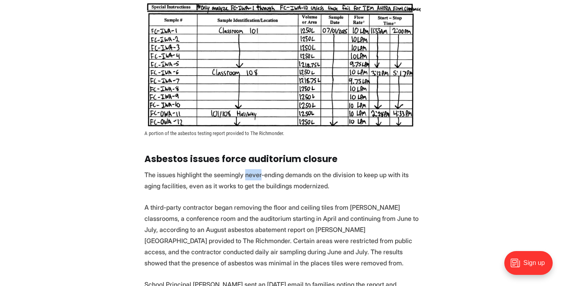
click at [247, 169] on p "The issues highlight the seemingly never-ending demands on the division to keep…" at bounding box center [283, 180] width 276 height 22
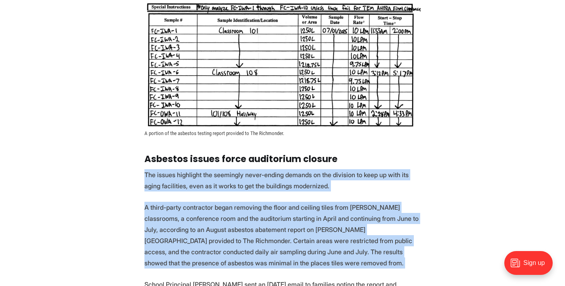
click at [281, 222] on section "For years, [PERSON_NAME] has had to purchase DampRid, a moisture absorber, for …" at bounding box center [282, 95] width 565 height 1612
click at [281, 222] on p "A third-party contractor began removing the floor and ceiling tiles from [PERSO…" at bounding box center [283, 235] width 276 height 67
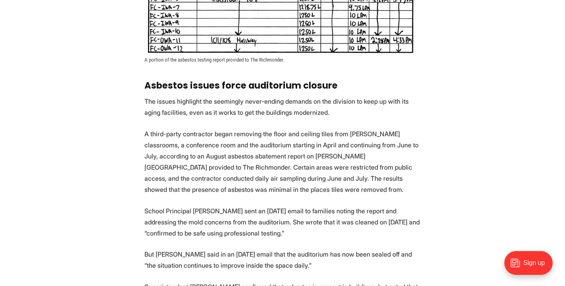
scroll to position [1102, 0]
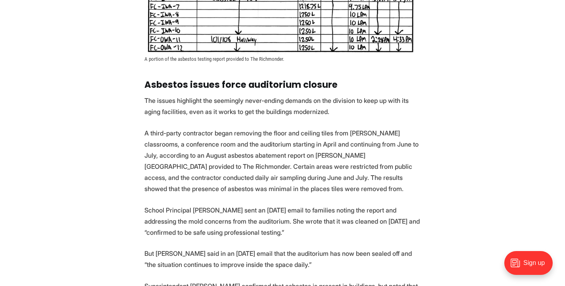
click at [259, 153] on section "For years, [PERSON_NAME] has had to purchase DampRid, a moisture absorber, for …" at bounding box center [282, 21] width 565 height 1612
click at [259, 153] on p "A third-party contractor began removing the floor and ceiling tiles from [PERSO…" at bounding box center [283, 160] width 276 height 67
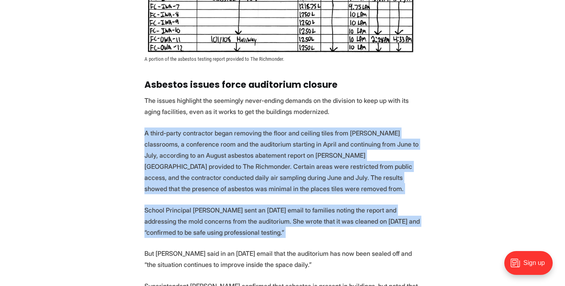
drag, startPoint x: 259, startPoint y: 153, endPoint x: 304, endPoint y: 219, distance: 79.4
click at [304, 219] on section "For years, [PERSON_NAME] has had to purchase DampRid, a moisture absorber, for …" at bounding box center [282, 21] width 565 height 1612
click at [304, 219] on p "School Principal [PERSON_NAME] sent an [DATE] email to families noting the repo…" at bounding box center [283, 220] width 276 height 33
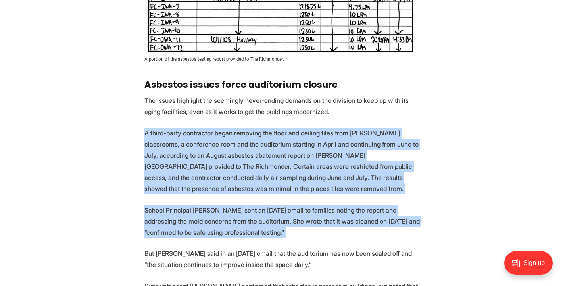
click at [304, 219] on p "School Principal [PERSON_NAME] sent an [DATE] email to families noting the repo…" at bounding box center [283, 220] width 276 height 33
drag, startPoint x: 304, startPoint y: 219, endPoint x: 281, endPoint y: 168, distance: 55.5
click at [281, 168] on section "For years, [PERSON_NAME] has had to purchase DampRid, a moisture absorber, for …" at bounding box center [282, 21] width 565 height 1612
click at [281, 168] on p "A third-party contractor began removing the floor and ceiling tiles from [PERSO…" at bounding box center [283, 160] width 276 height 67
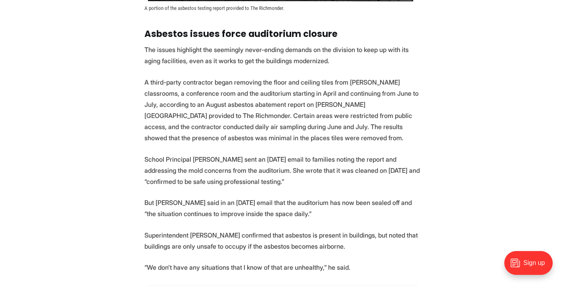
scroll to position [1149, 0]
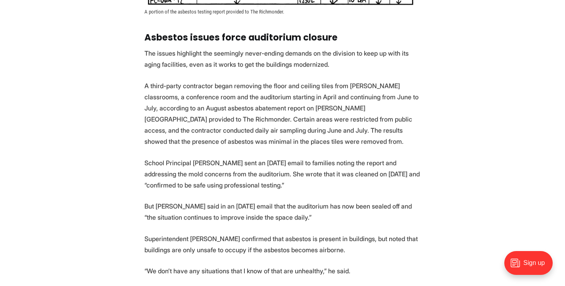
drag, startPoint x: 281, startPoint y: 168, endPoint x: 303, endPoint y: 219, distance: 55.4
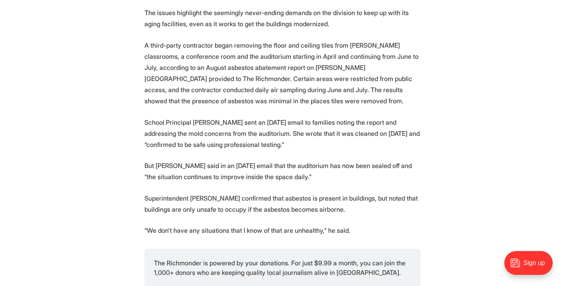
scroll to position [1191, 0]
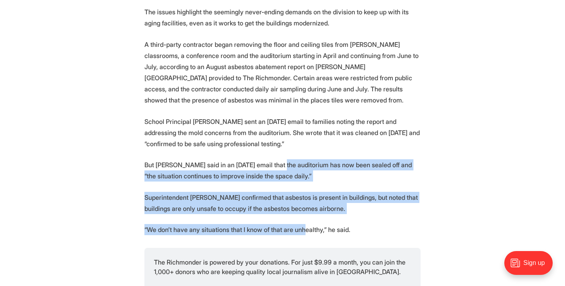
drag, startPoint x: 303, startPoint y: 218, endPoint x: 276, endPoint y: 140, distance: 82.2
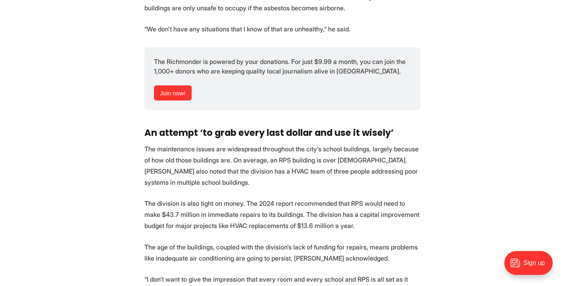
scroll to position [1503, 0]
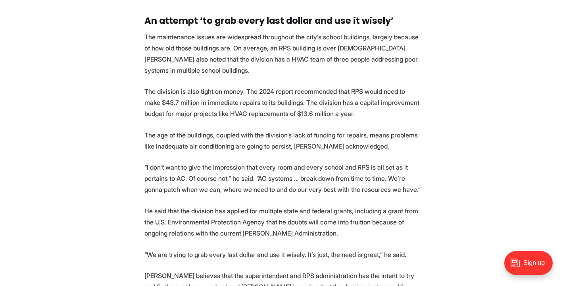
click at [276, 140] on p "The age of the buildings, coupled with the division’s lack of funding for repai…" at bounding box center [283, 140] width 276 height 22
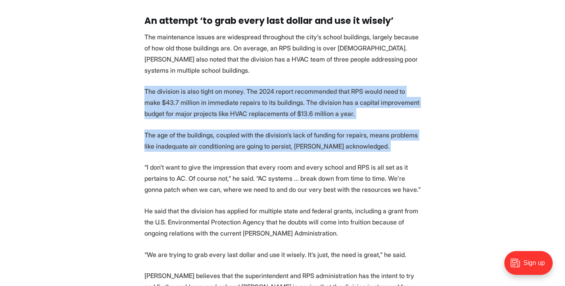
drag, startPoint x: 276, startPoint y: 140, endPoint x: 270, endPoint y: 103, distance: 37.1
click at [270, 103] on p "The division is also tight on money. The 2024 report recommended that RPS would…" at bounding box center [283, 102] width 276 height 33
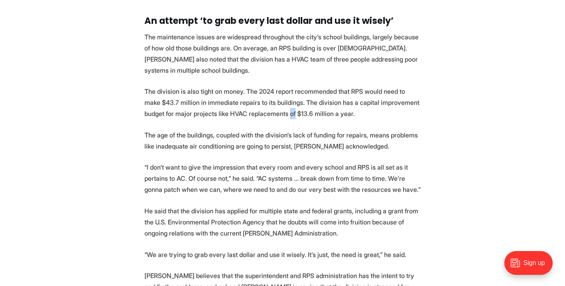
click at [270, 103] on p "The division is also tight on money. The 2024 report recommended that RPS would…" at bounding box center [283, 102] width 276 height 33
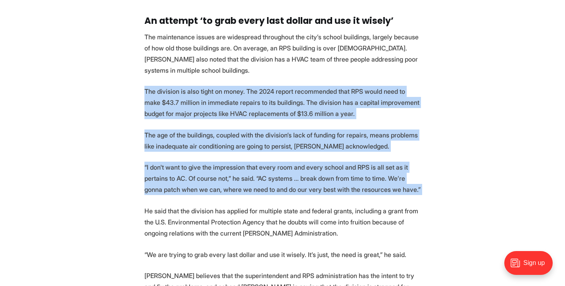
drag, startPoint x: 270, startPoint y: 103, endPoint x: 286, endPoint y: 167, distance: 66.0
click at [286, 167] on p "“I don't want to give the impression that every room and every school and RPS i…" at bounding box center [283, 178] width 276 height 33
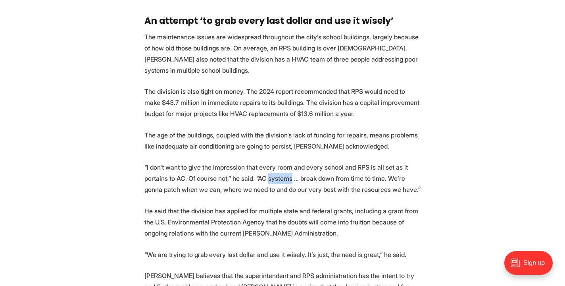
click at [286, 167] on p "“I don't want to give the impression that every room and every school and RPS i…" at bounding box center [283, 178] width 276 height 33
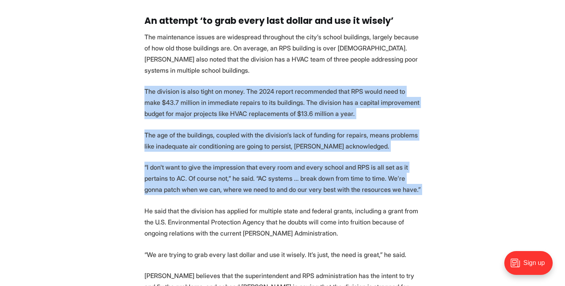
drag, startPoint x: 286, startPoint y: 167, endPoint x: 270, endPoint y: 111, distance: 58.7
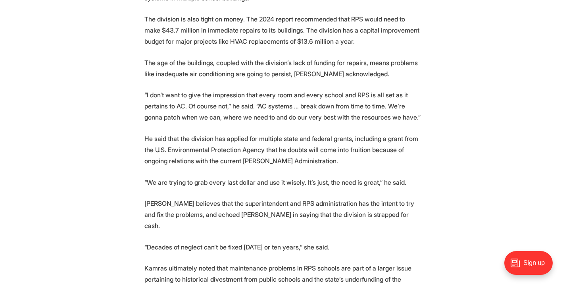
scroll to position [1609, 0]
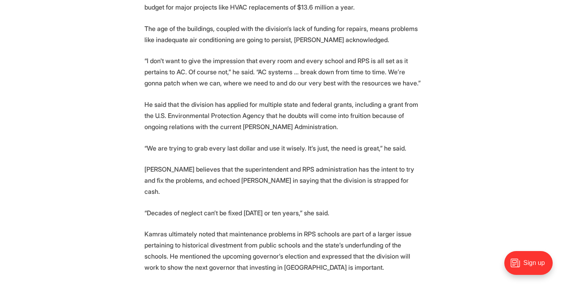
drag, startPoint x: 270, startPoint y: 112, endPoint x: 296, endPoint y: 193, distance: 85.6
click at [296, 207] on p "“Decades of neglect can’t be fixed [DATE] or ten years,” she said." at bounding box center [283, 212] width 276 height 11
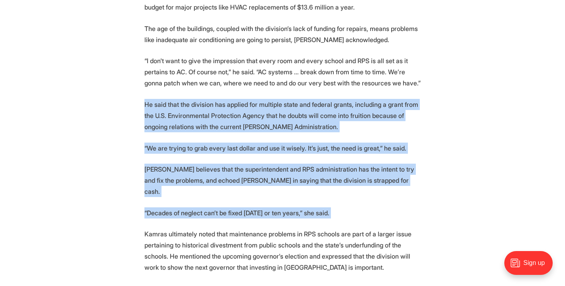
click at [277, 102] on p "He said that the division has applied for multiple state and federal grants, in…" at bounding box center [283, 115] width 276 height 33
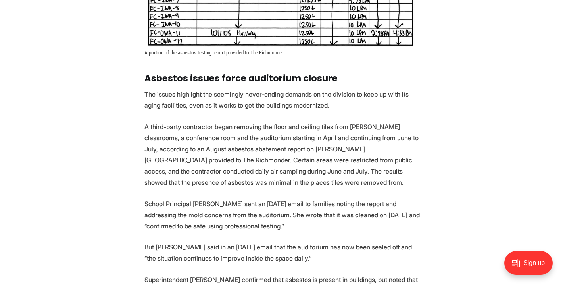
scroll to position [1109, 0]
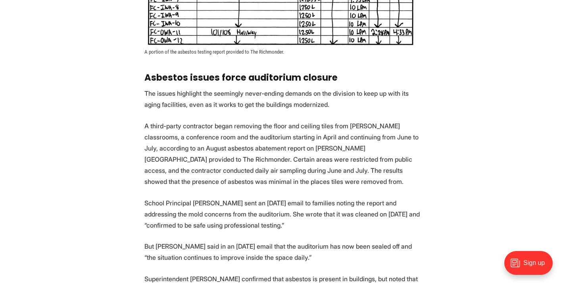
drag, startPoint x: 277, startPoint y: 104, endPoint x: 285, endPoint y: 209, distance: 105.5
click at [285, 209] on section "For years, [PERSON_NAME] has had to purchase DampRid, a moisture absorber, for …" at bounding box center [282, 14] width 565 height 1612
click at [285, 209] on p "School Principal [PERSON_NAME] sent an [DATE] email to families noting the repo…" at bounding box center [283, 213] width 276 height 33
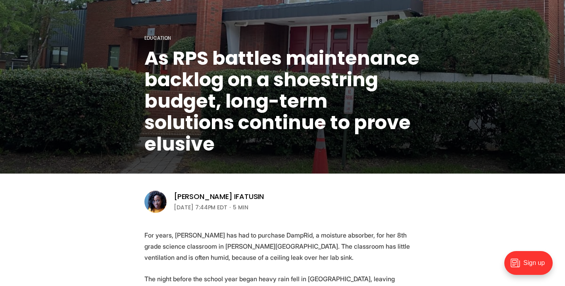
scroll to position [0, 0]
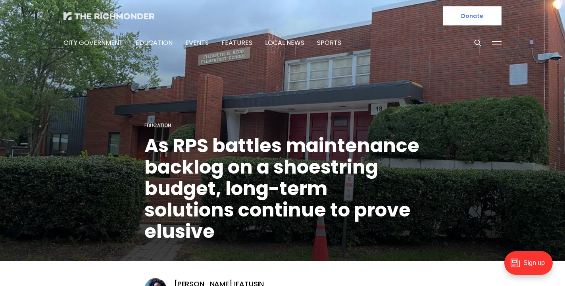
click at [102, 12] on img at bounding box center [109, 16] width 91 height 8
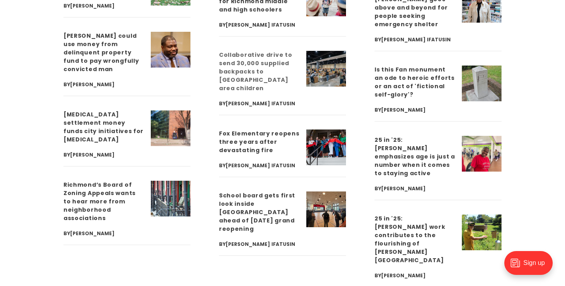
scroll to position [2217, 0]
